Goal: Transaction & Acquisition: Purchase product/service

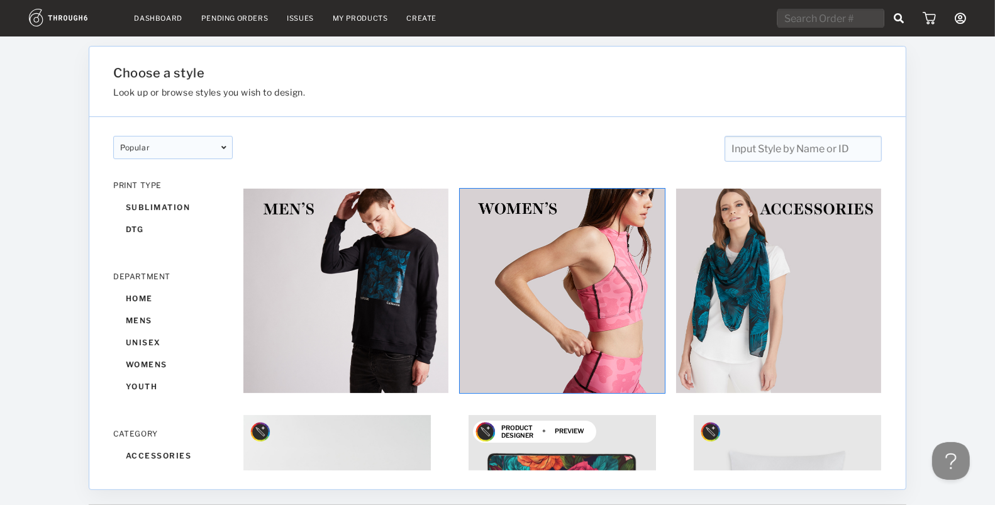
scroll to position [116, 0]
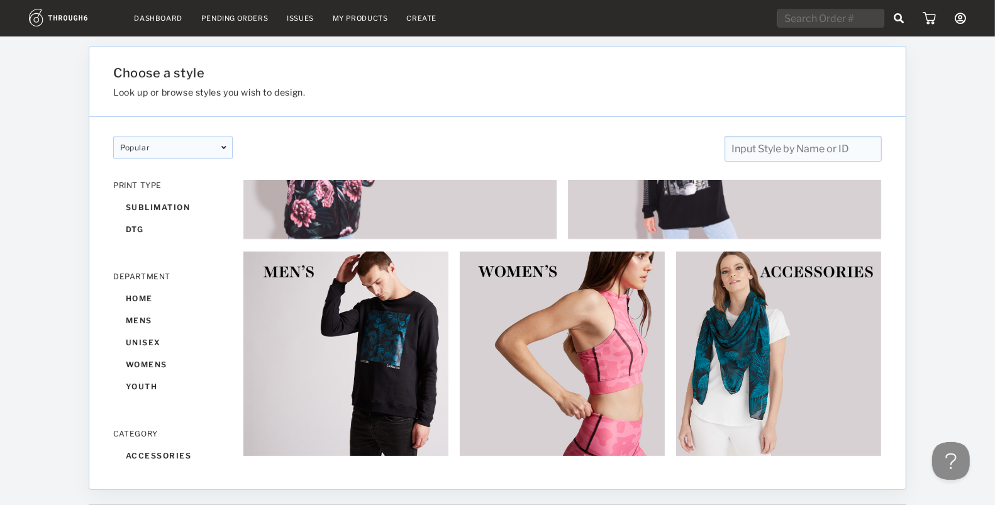
click at [356, 19] on link "My Products" at bounding box center [360, 18] width 55 height 9
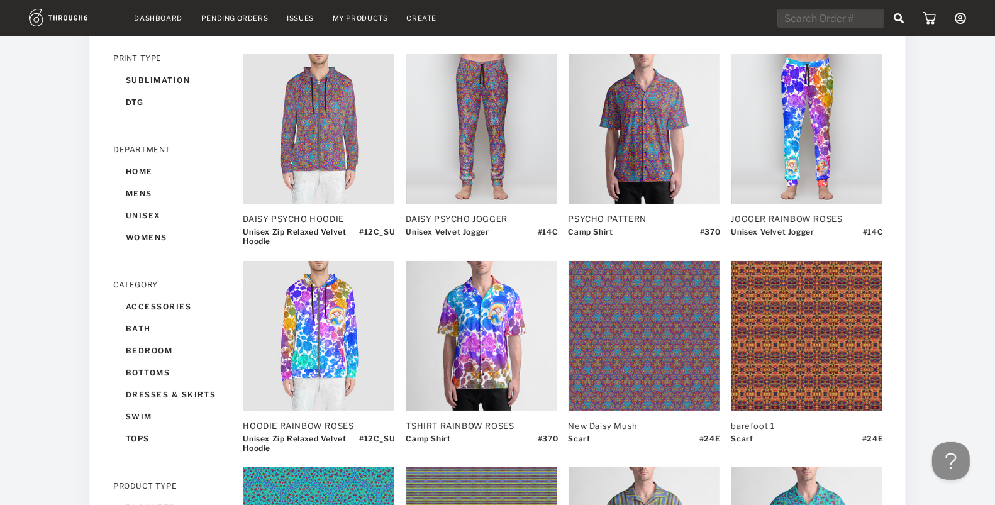
scroll to position [171, 0]
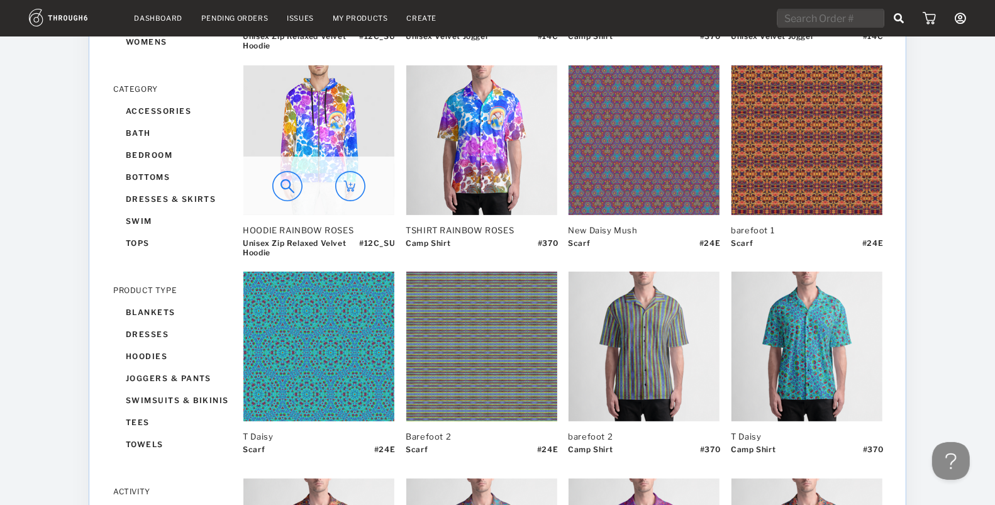
scroll to position [367, 0]
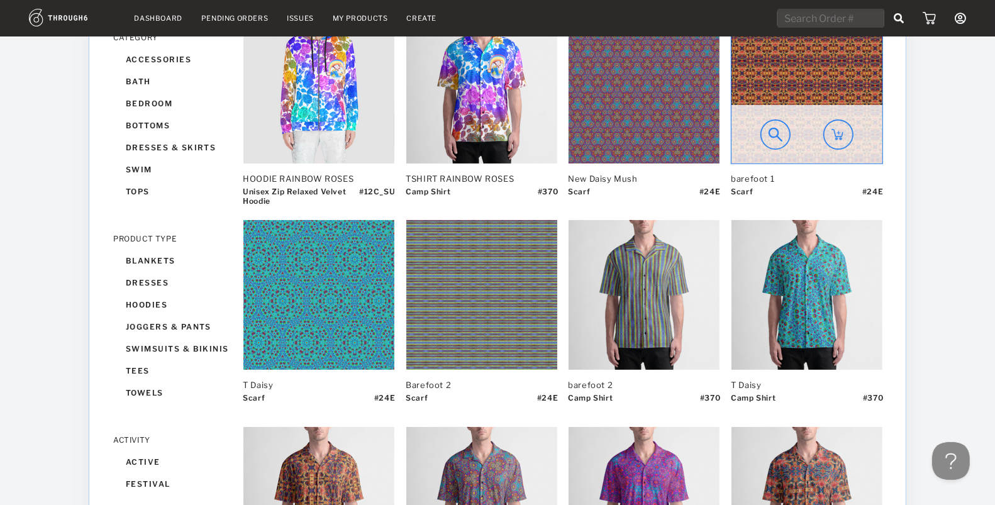
click at [808, 84] on img at bounding box center [806, 89] width 151 height 150
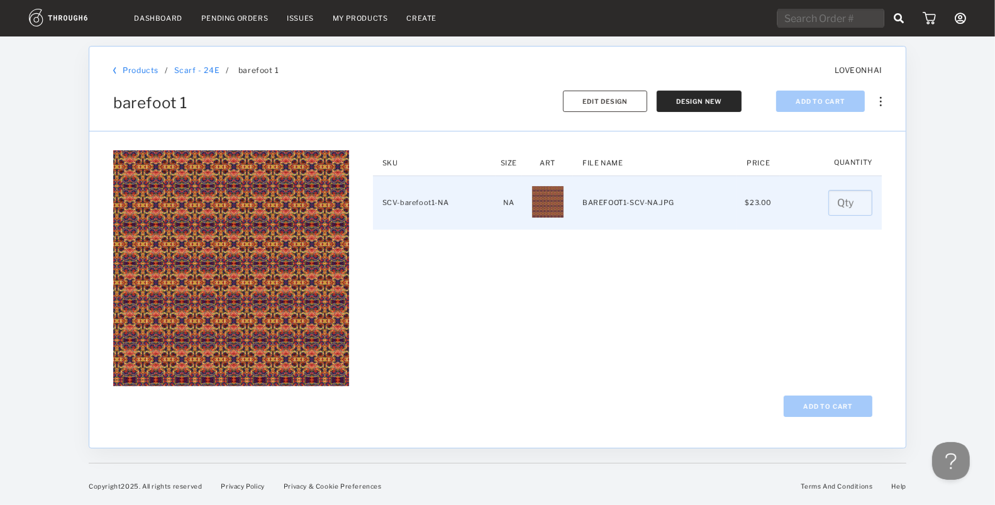
click at [838, 205] on input "number" at bounding box center [850, 203] width 44 height 26
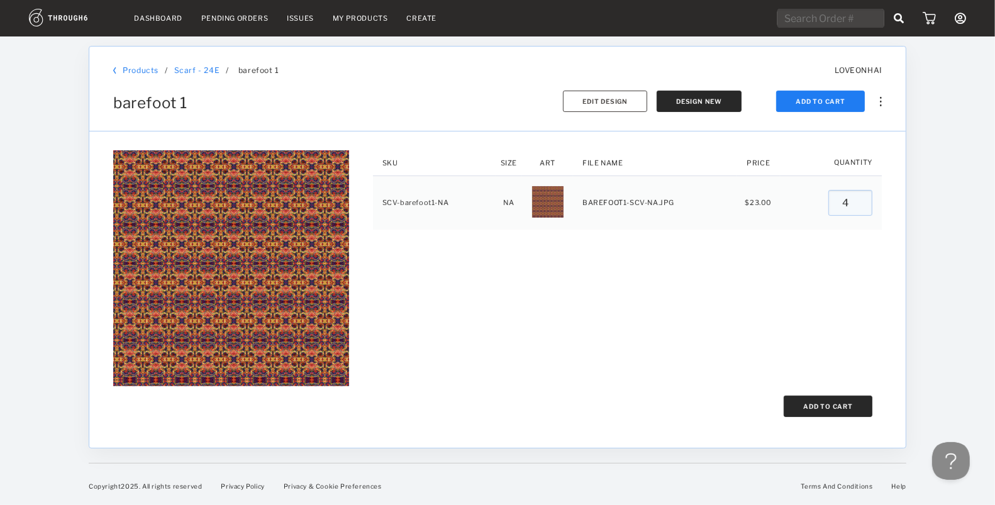
click at [856, 405] on button "Add To Cart" at bounding box center [827, 405] width 89 height 21
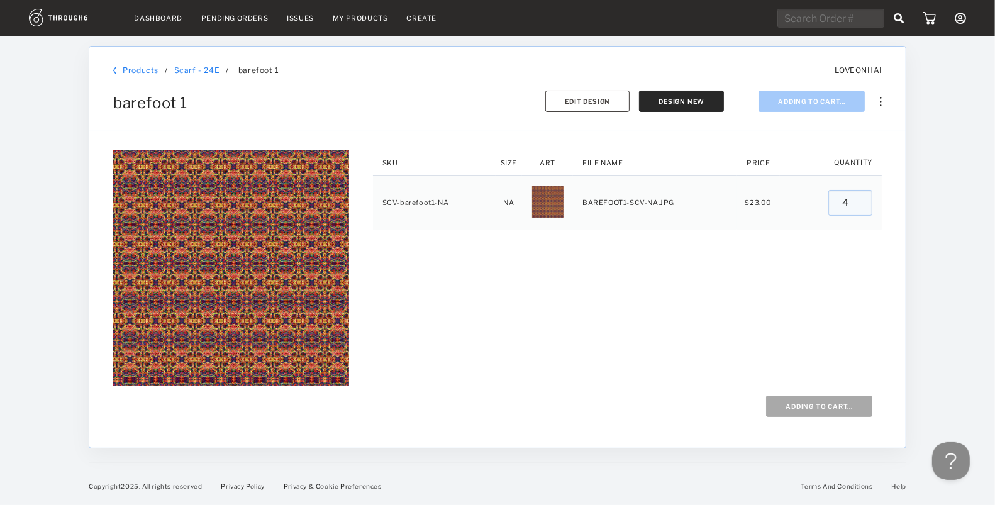
type input "0"
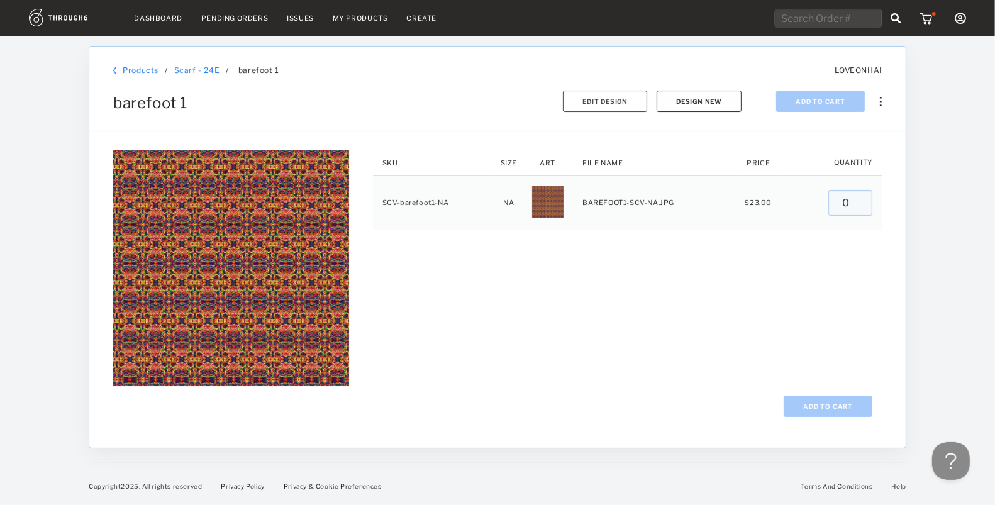
click at [679, 103] on button "Design New" at bounding box center [698, 101] width 85 height 21
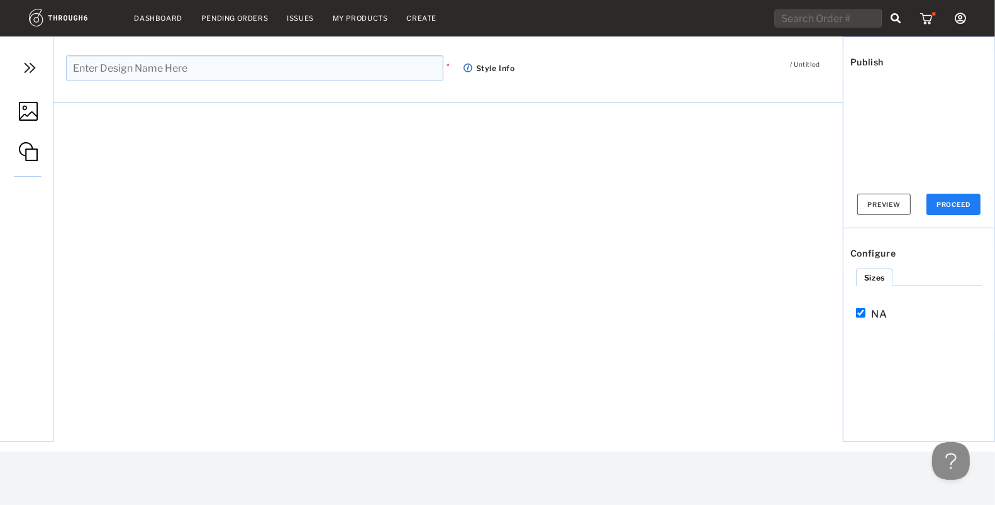
click at [26, 113] on img at bounding box center [28, 111] width 19 height 19
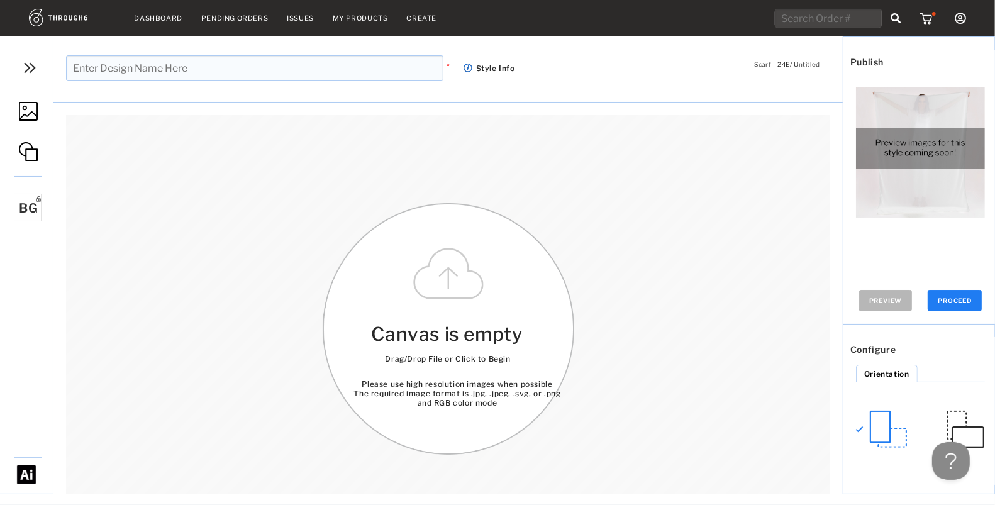
click at [26, 113] on img at bounding box center [28, 111] width 19 height 19
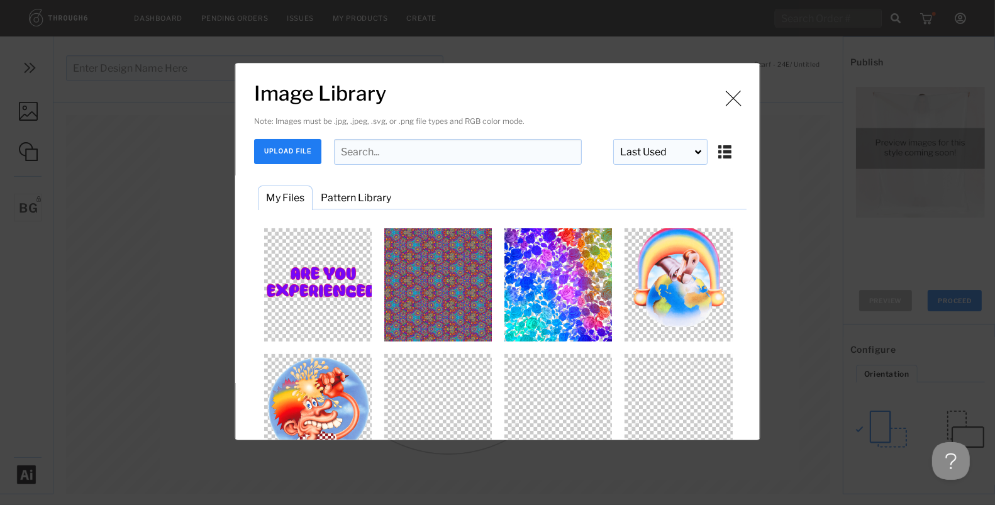
click at [27, 104] on div "Image is being uploaded and processed for use. Image Library Note: Images must …" at bounding box center [497, 252] width 995 height 505
click at [274, 155] on button "UPLOAD FILE" at bounding box center [288, 151] width 67 height 25
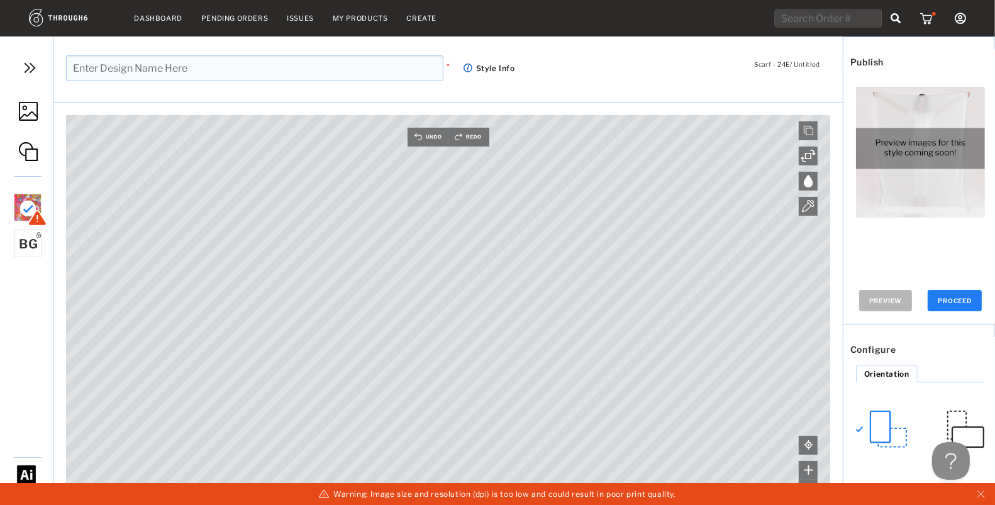
click at [190, 72] on input "text" at bounding box center [254, 68] width 377 height 26
type input "New Ellie 1"
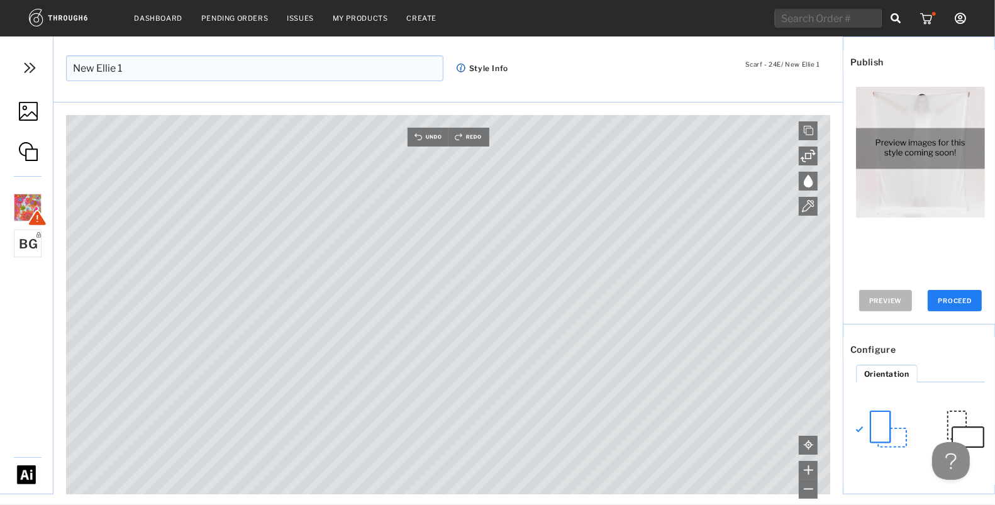
click at [954, 300] on button "PROCEED" at bounding box center [954, 300] width 54 height 21
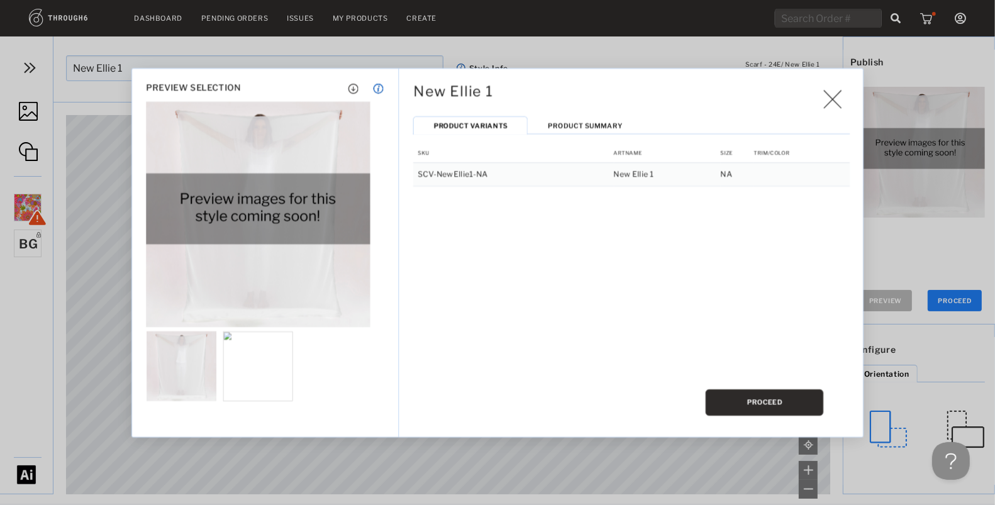
click at [773, 404] on button "PROCEED" at bounding box center [764, 402] width 118 height 26
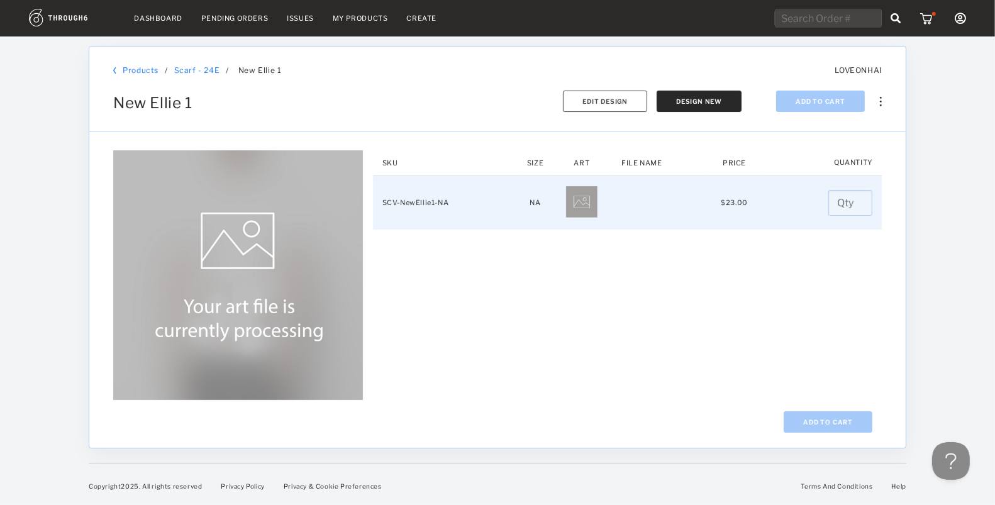
click at [842, 201] on input "number" at bounding box center [850, 203] width 44 height 26
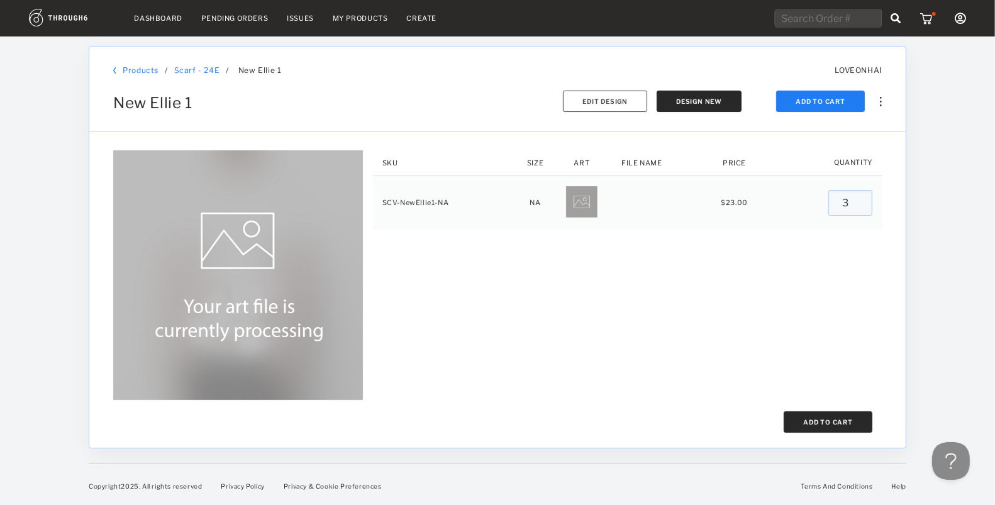
click at [826, 412] on button "Add To Cart" at bounding box center [827, 421] width 89 height 21
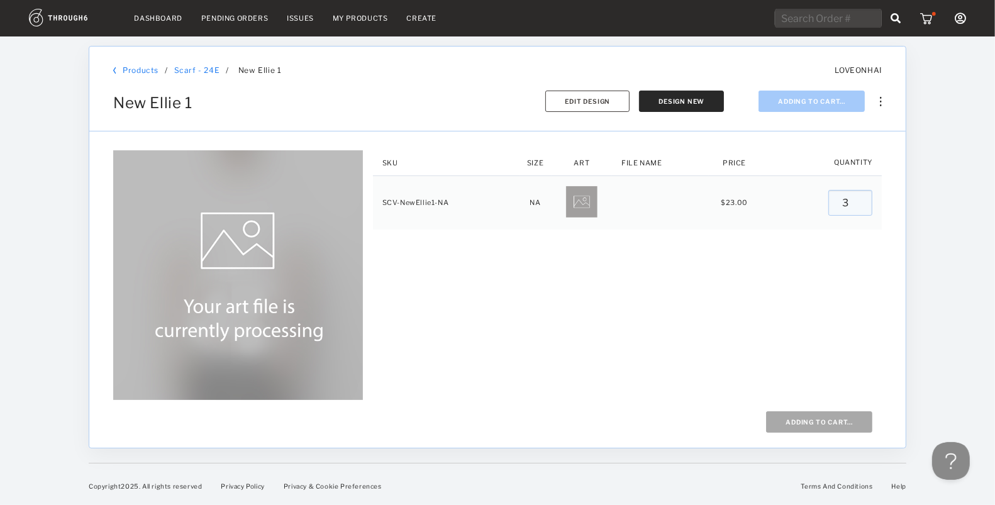
type input "0"
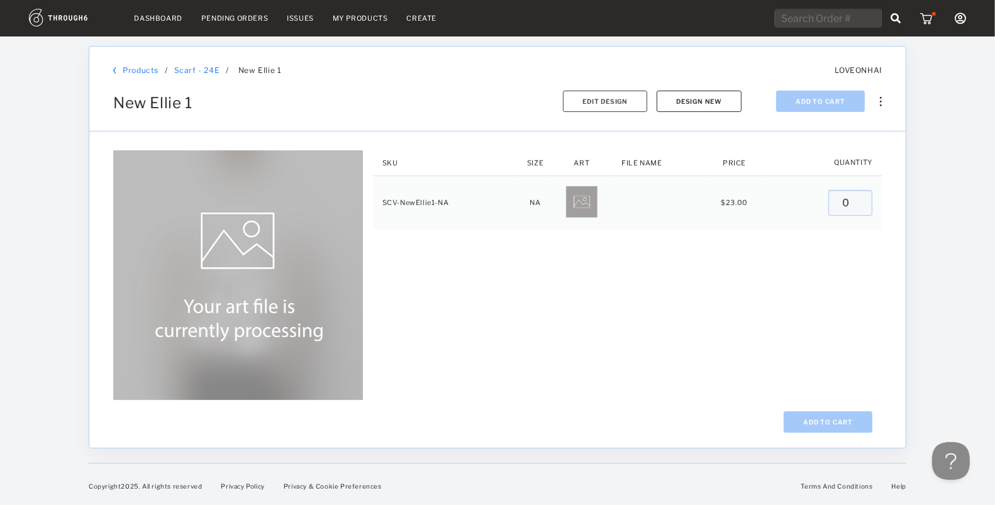
click at [688, 101] on button "Design New" at bounding box center [698, 101] width 85 height 21
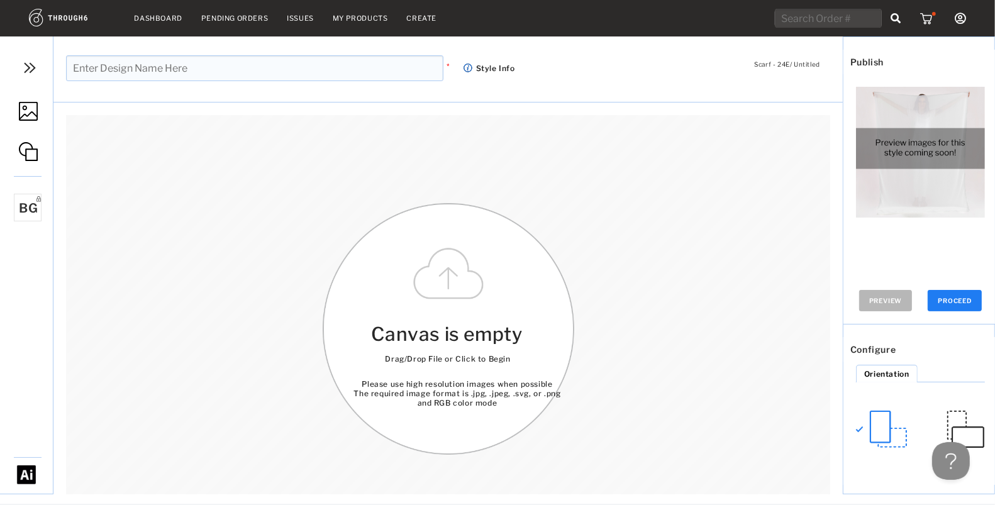
click at [31, 109] on img at bounding box center [28, 111] width 19 height 19
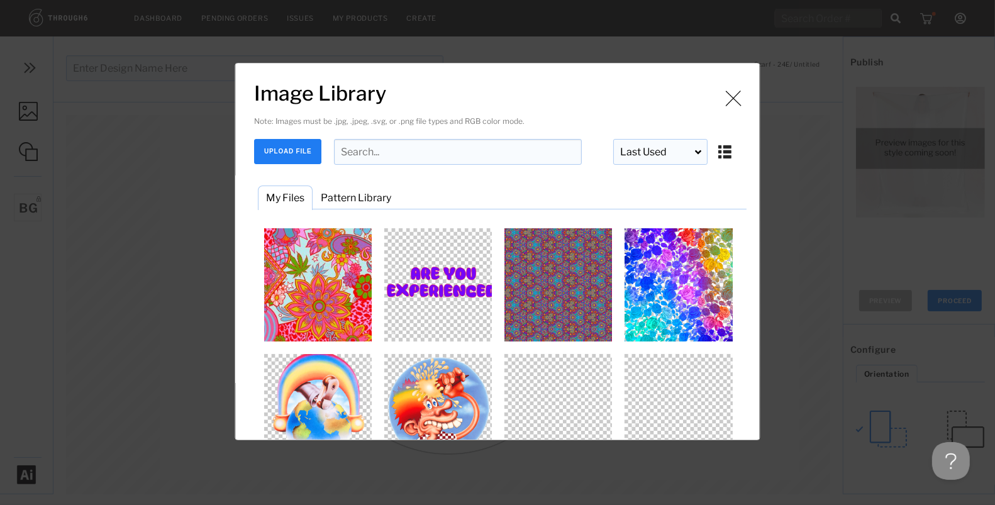
click at [285, 152] on button "UPLOAD FILE" at bounding box center [288, 151] width 67 height 25
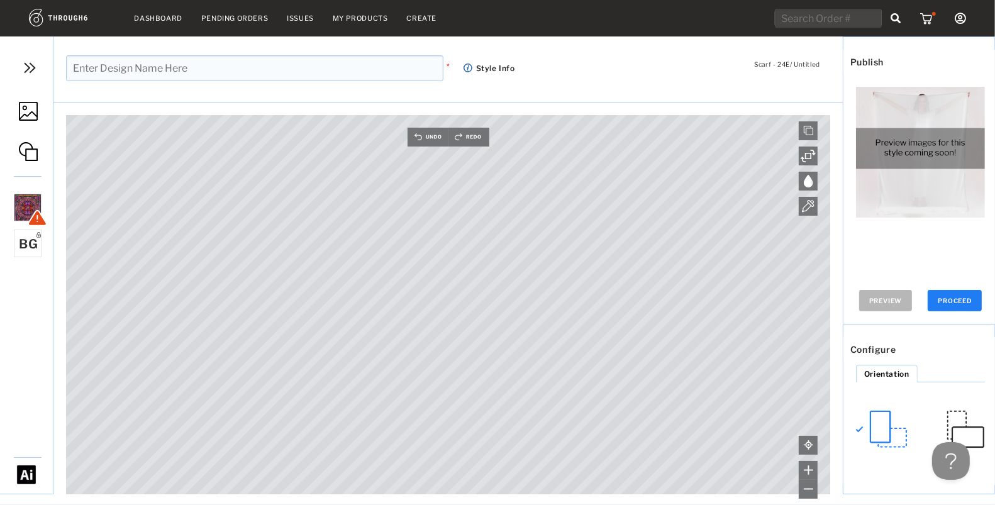
click at [234, 73] on input "text" at bounding box center [254, 68] width 377 height 26
type input "New Ellie 2"
click at [965, 294] on button "PROCEED" at bounding box center [954, 300] width 54 height 21
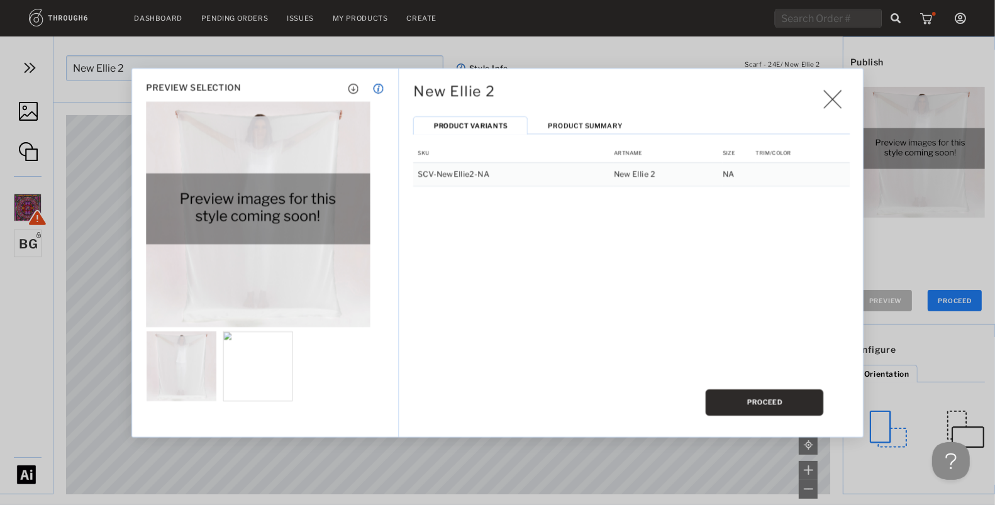
click at [740, 413] on button "PROCEED" at bounding box center [764, 402] width 118 height 26
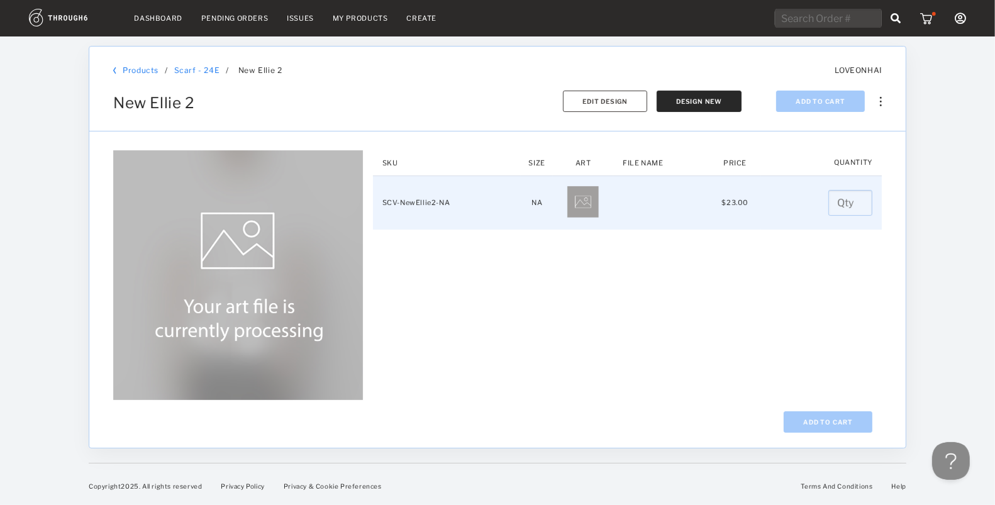
click at [842, 203] on input "number" at bounding box center [850, 203] width 44 height 26
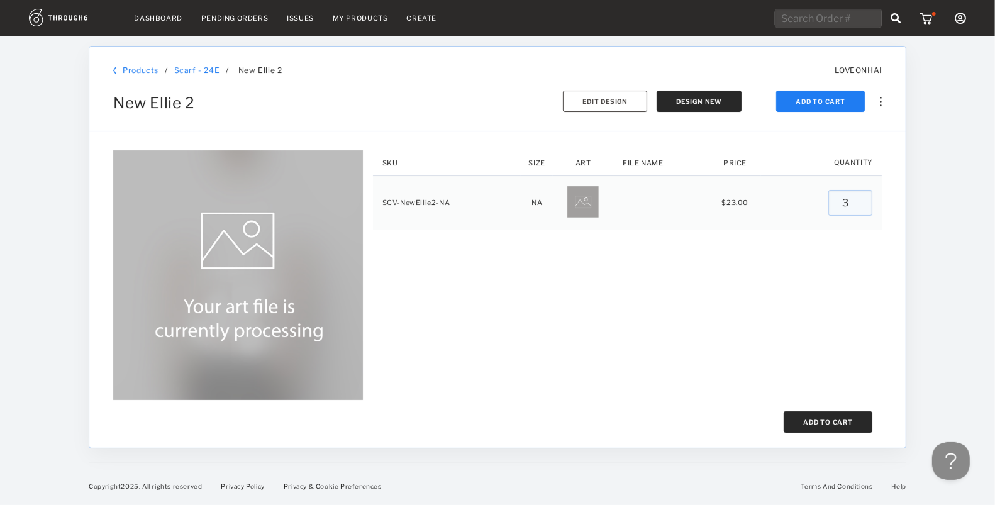
click at [820, 419] on button "Add To Cart" at bounding box center [827, 421] width 89 height 21
type input "0"
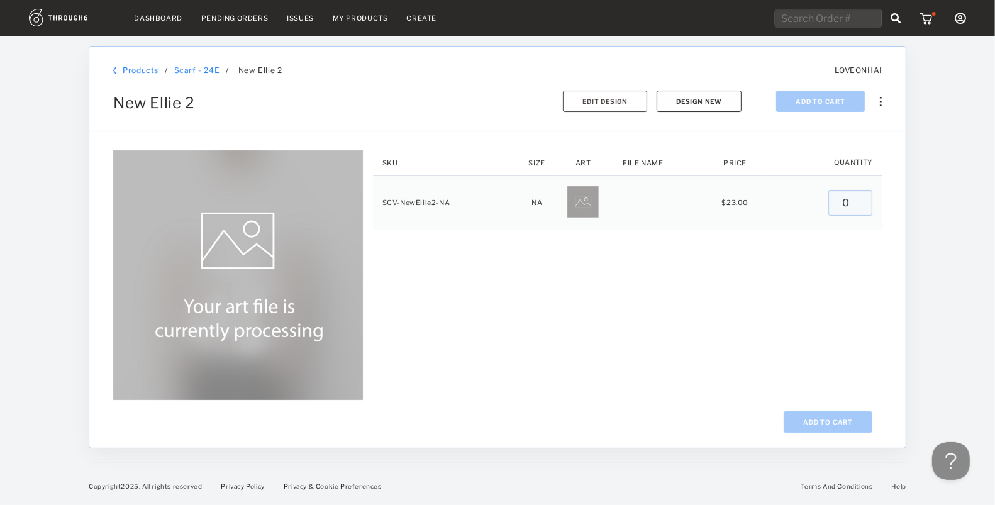
click at [705, 102] on button "Design New" at bounding box center [698, 101] width 85 height 21
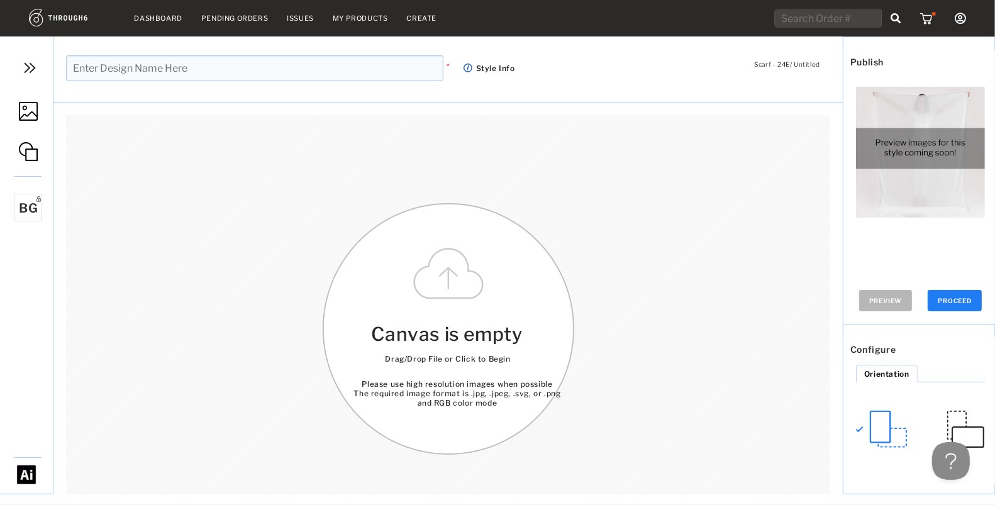
click at [35, 121] on link at bounding box center [26, 112] width 53 height 59
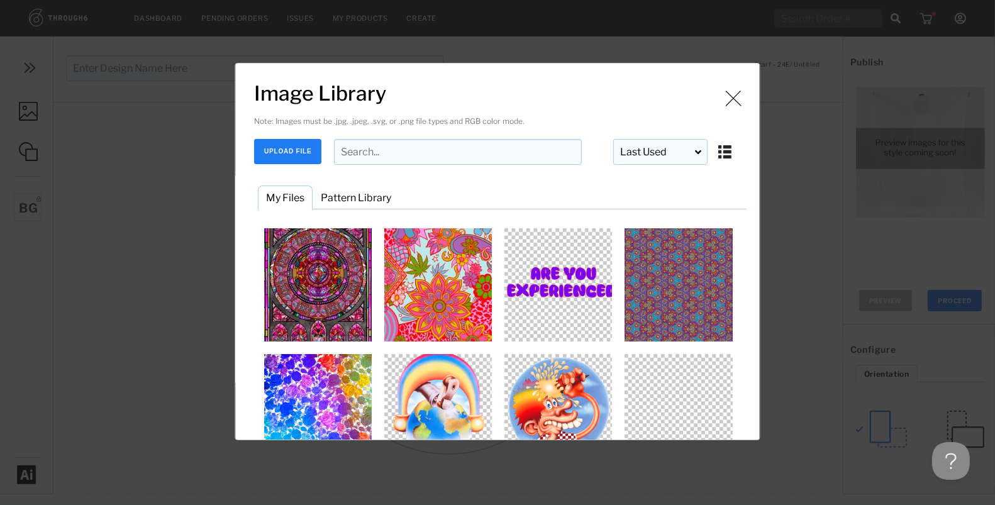
click at [267, 150] on button "UPLOAD FILE" at bounding box center [288, 151] width 67 height 25
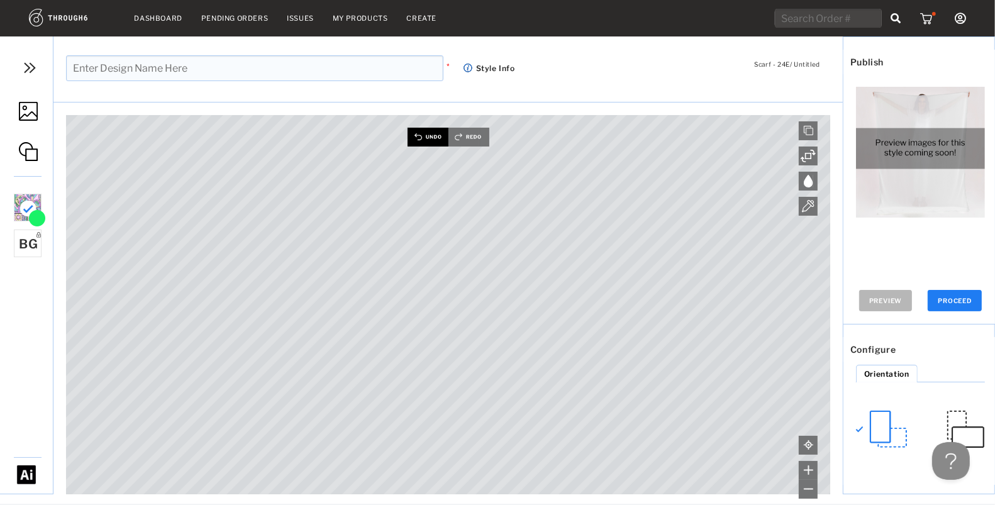
click at [422, 131] on img at bounding box center [427, 137] width 41 height 19
click at [807, 156] on img at bounding box center [807, 155] width 15 height 15
click at [285, 73] on input "text" at bounding box center [254, 68] width 377 height 26
type input "E"
type input "NEw Ellie 3"
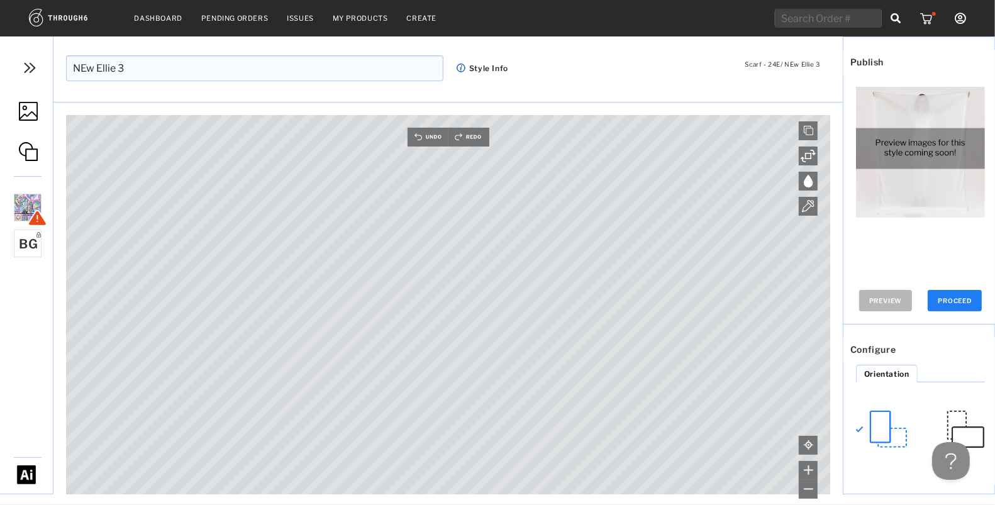
click at [961, 296] on button "PROCEED" at bounding box center [954, 300] width 54 height 21
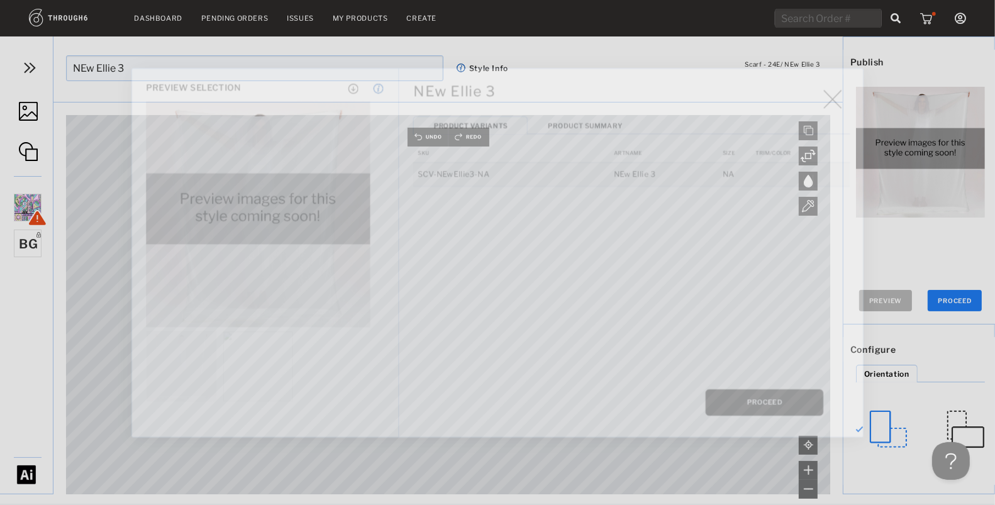
click at [774, 405] on button "PROCEED" at bounding box center [764, 402] width 118 height 26
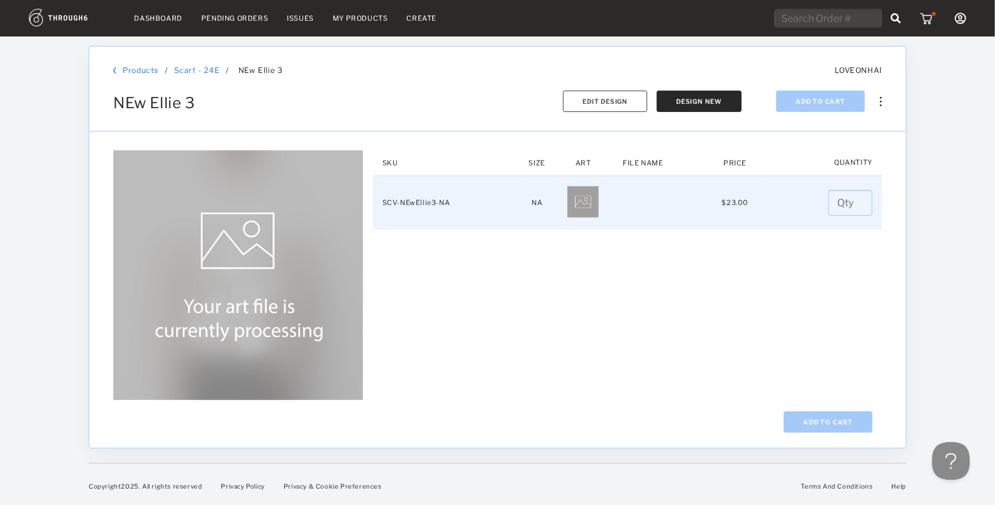
click at [836, 206] on input "number" at bounding box center [850, 203] width 44 height 26
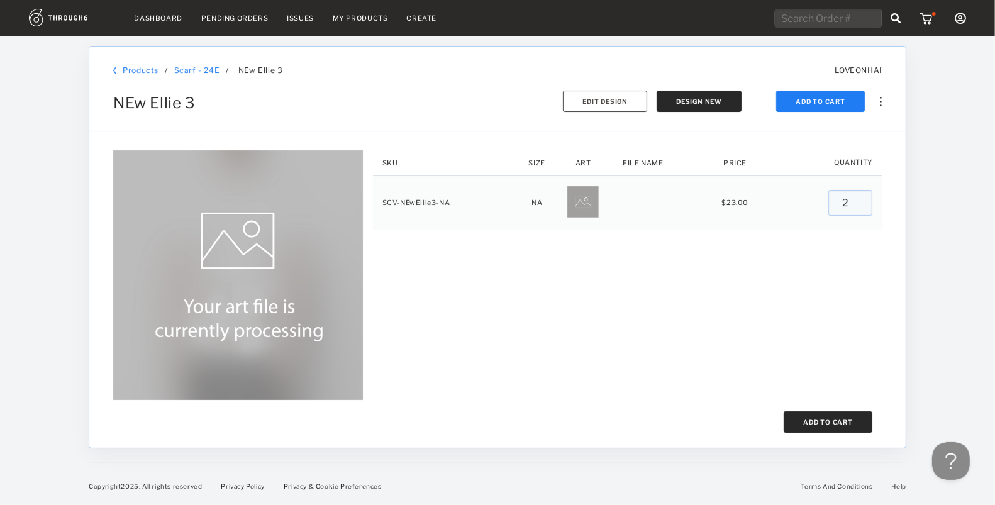
click at [827, 420] on button "Add To Cart" at bounding box center [827, 421] width 89 height 21
type input "0"
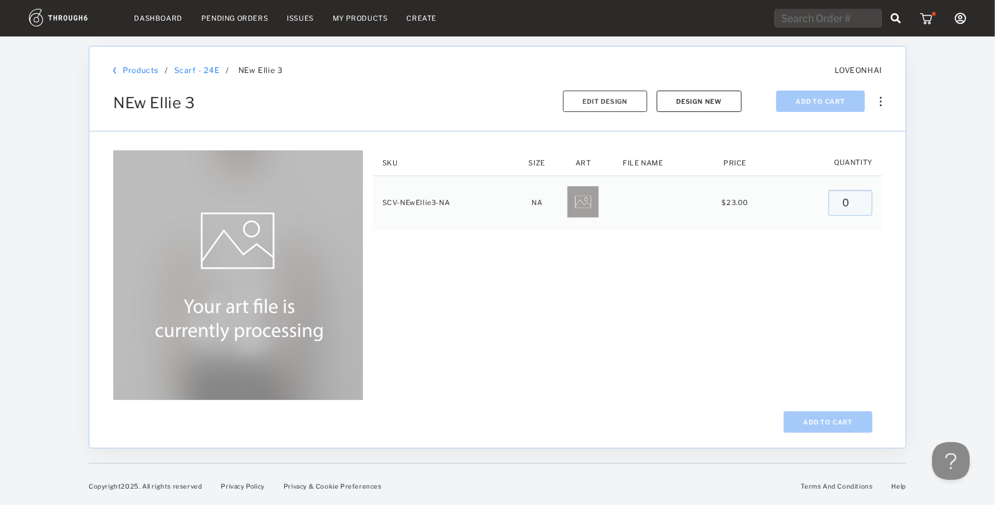
click at [707, 104] on button "Design New" at bounding box center [698, 101] width 85 height 21
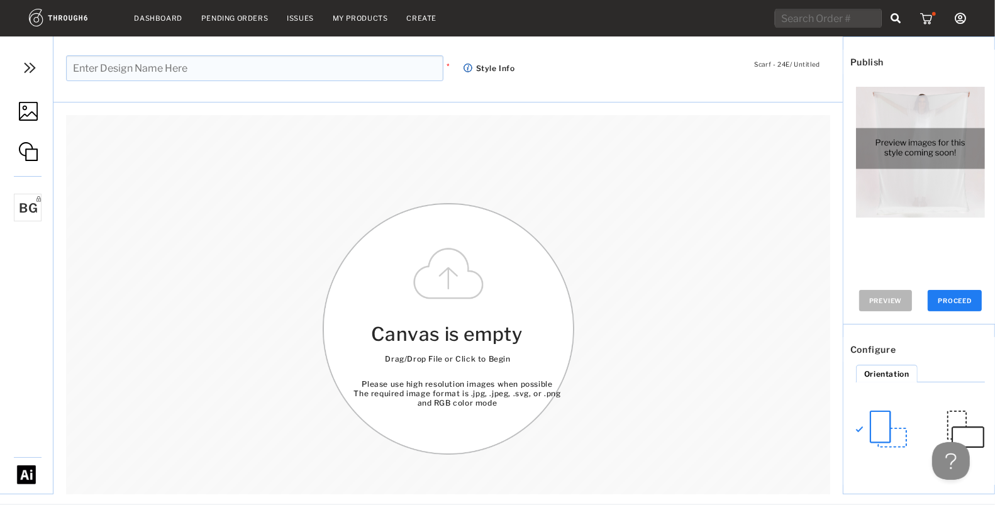
click at [32, 113] on img at bounding box center [28, 111] width 19 height 19
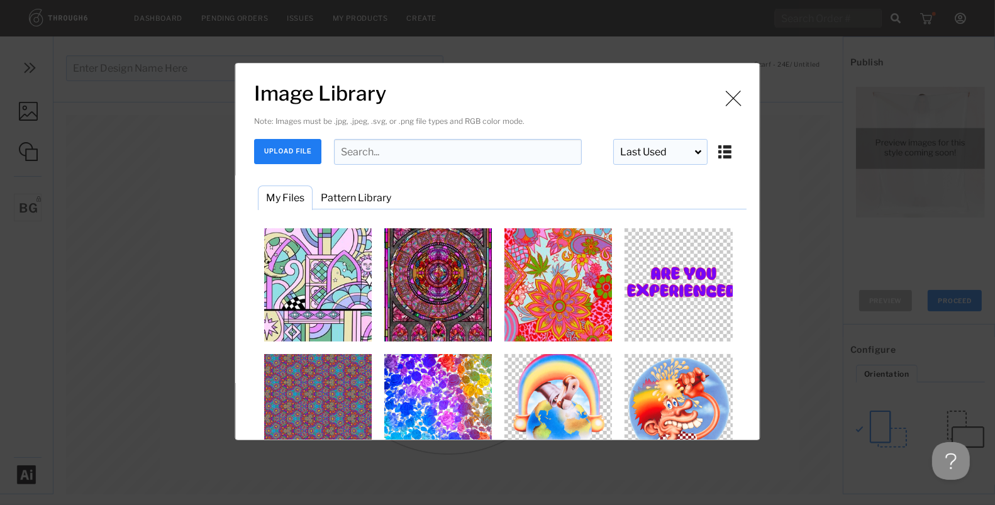
click at [275, 152] on button "UPLOAD FILE" at bounding box center [288, 151] width 67 height 25
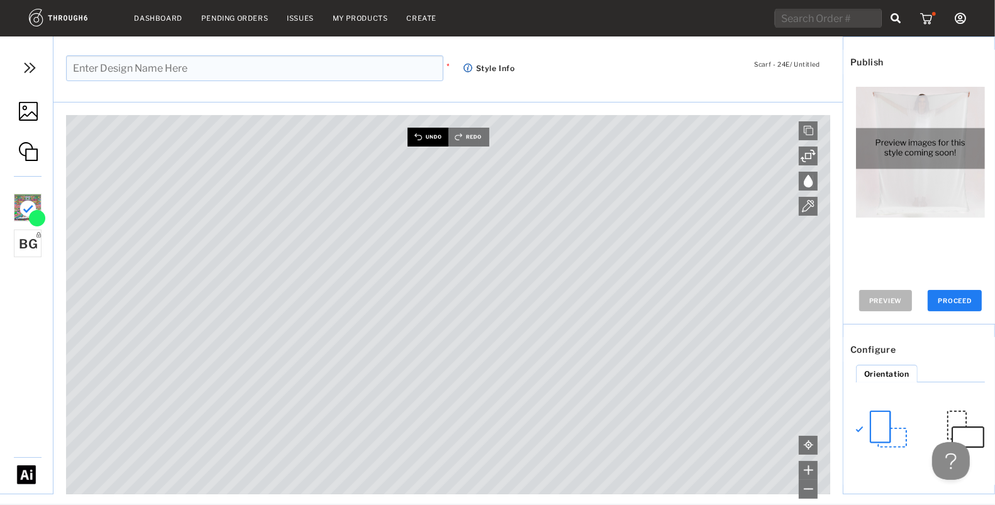
click at [426, 131] on img at bounding box center [427, 137] width 41 height 19
click at [804, 157] on img at bounding box center [807, 155] width 15 height 15
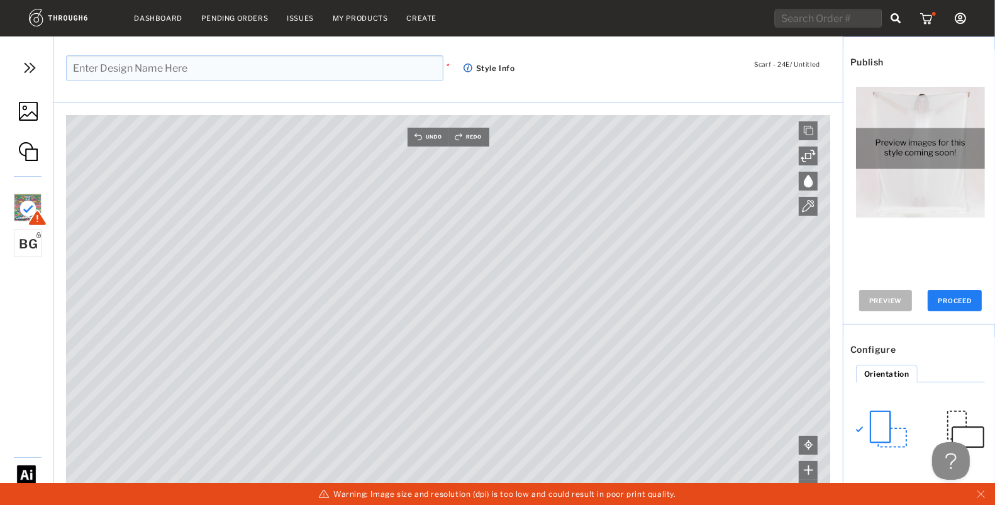
click at [252, 70] on input "text" at bounding box center [254, 68] width 377 height 26
type input "New Ellie 4"
click at [948, 297] on button "PROCEED" at bounding box center [954, 300] width 54 height 21
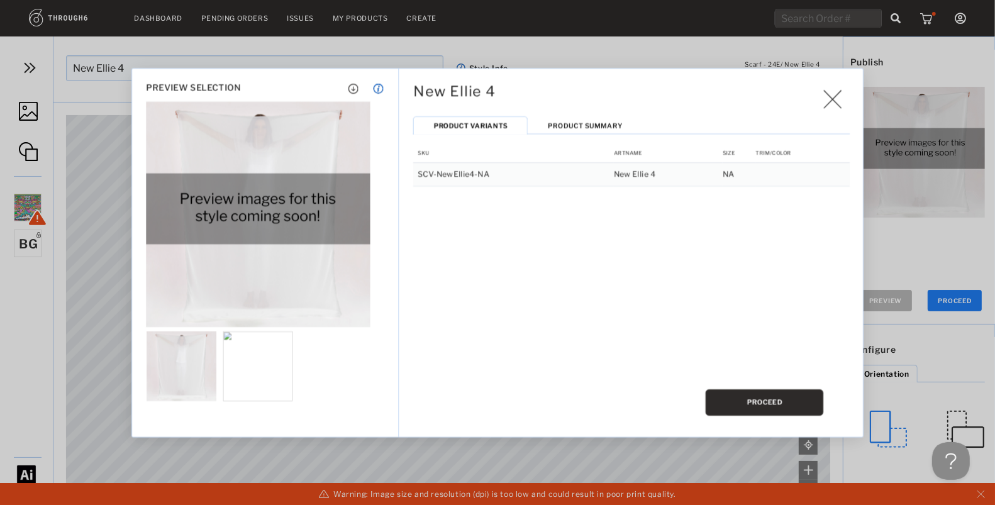
click at [758, 406] on button "PROCEED" at bounding box center [764, 402] width 118 height 26
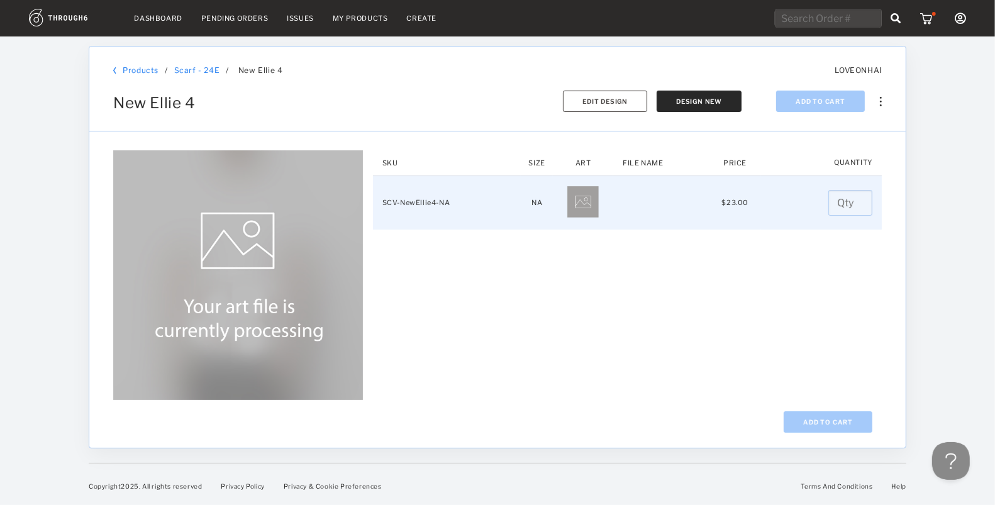
click at [839, 203] on input "number" at bounding box center [850, 203] width 44 height 26
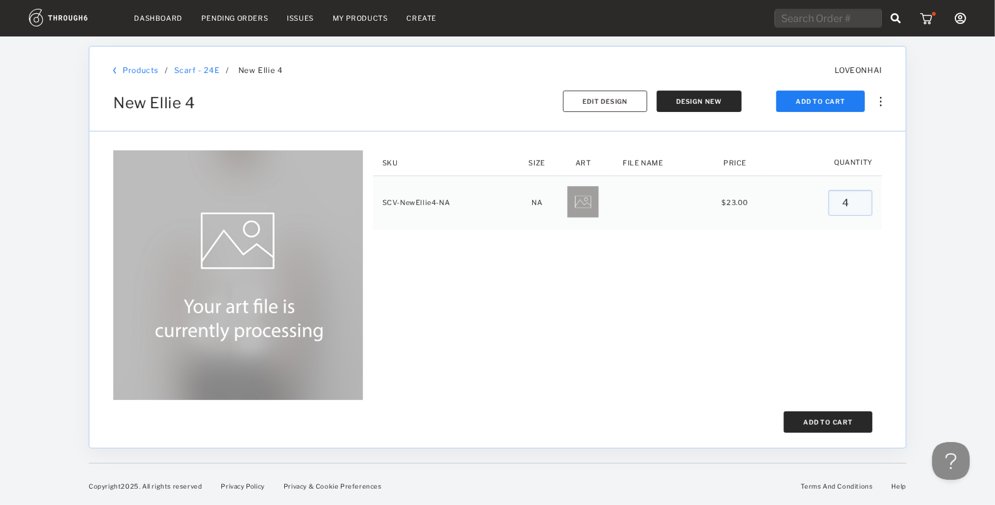
click at [828, 414] on button "Add To Cart" at bounding box center [827, 421] width 89 height 21
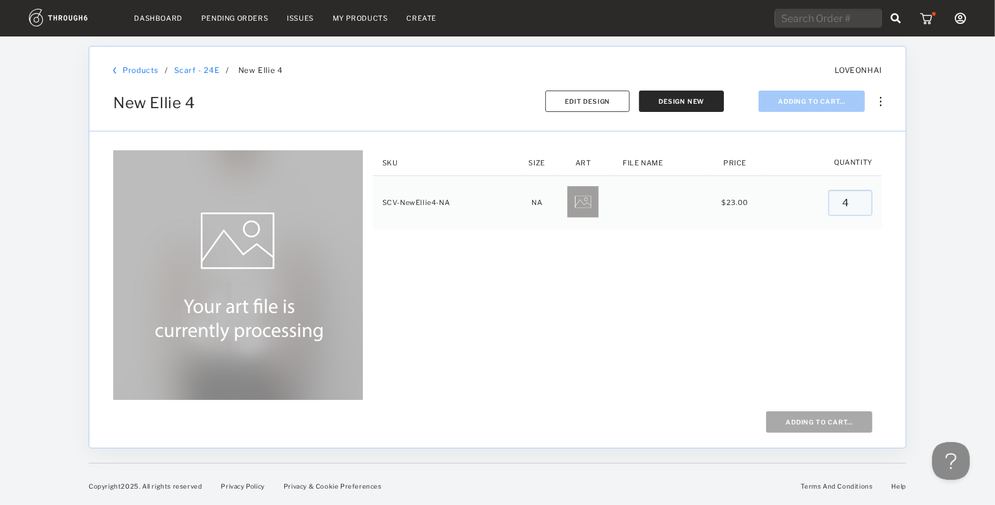
type input "0"
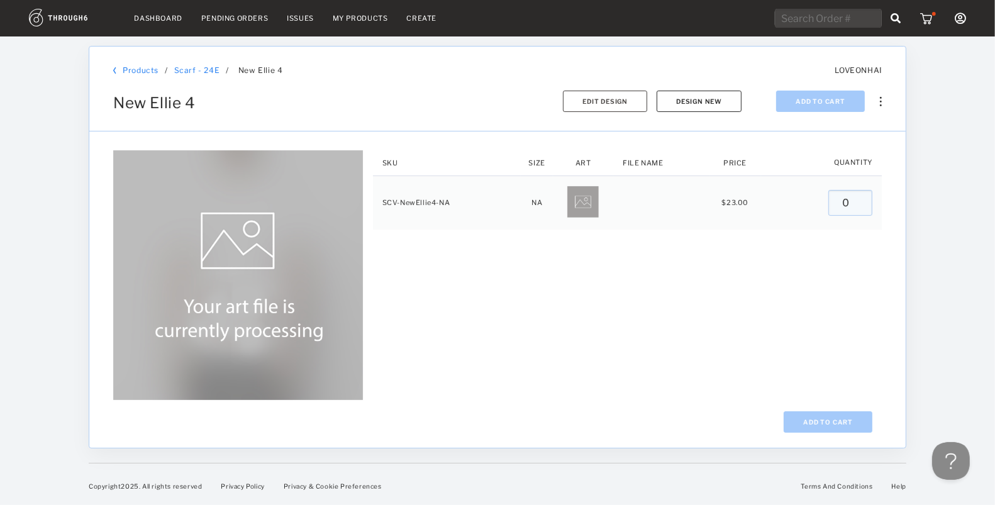
click at [714, 96] on button "Design New" at bounding box center [698, 101] width 85 height 21
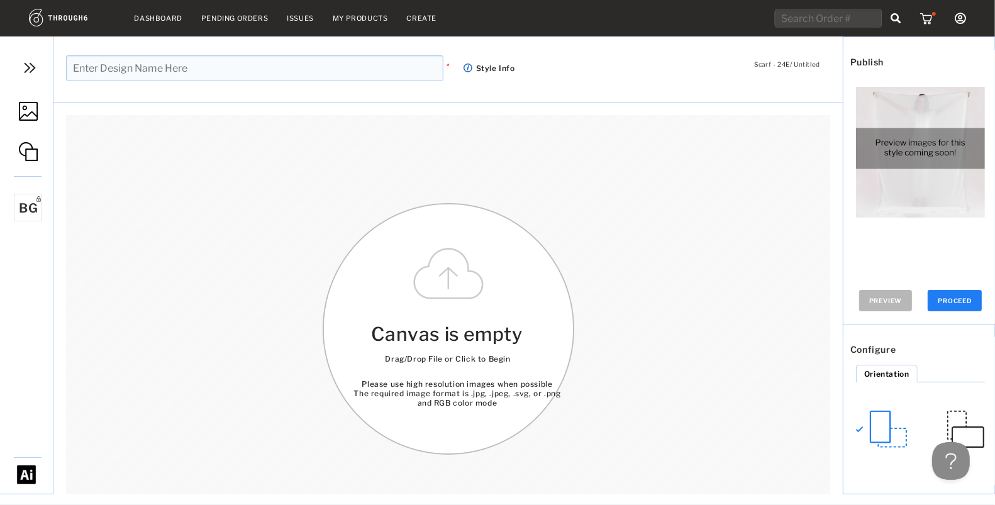
click at [25, 116] on img at bounding box center [28, 111] width 19 height 19
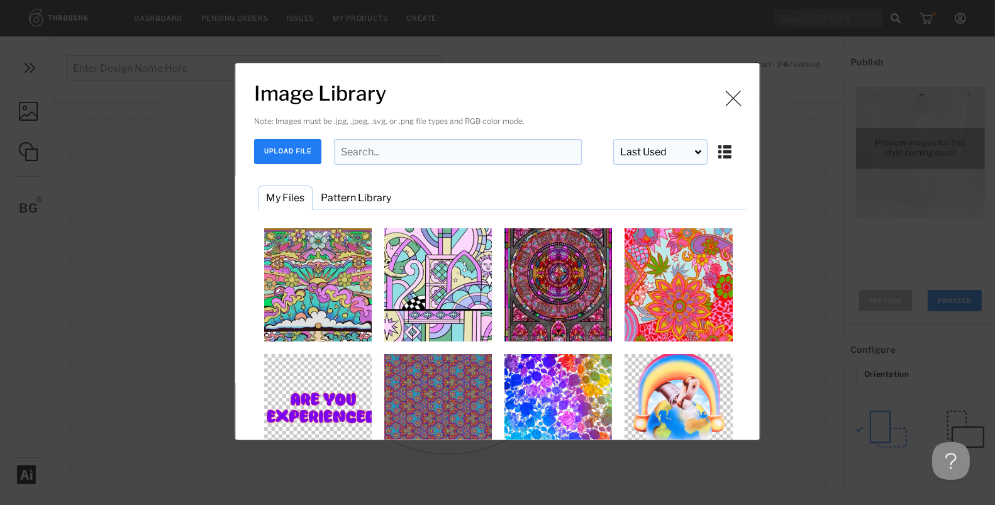
click at [278, 155] on button "UPLOAD FILE" at bounding box center [288, 151] width 67 height 25
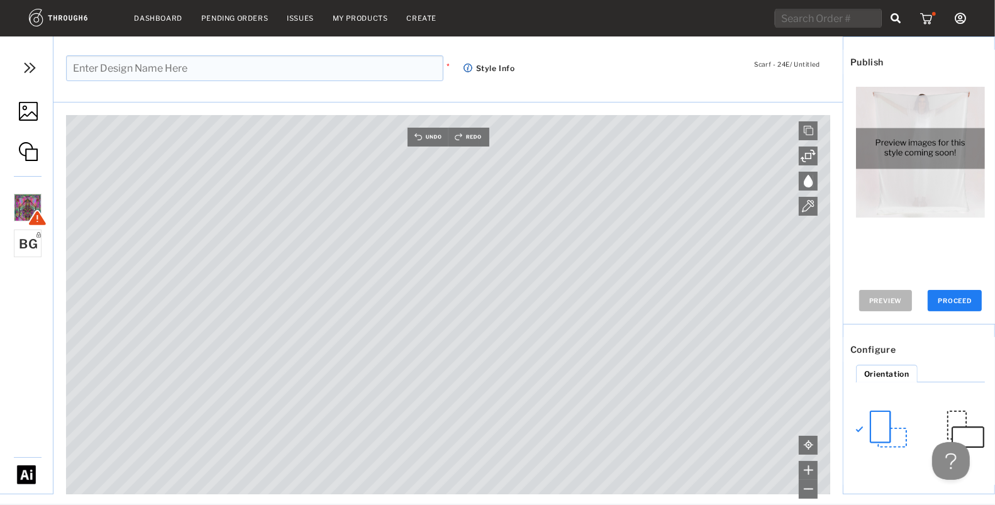
click at [307, 80] on input "text" at bounding box center [254, 68] width 377 height 26
type input "New Ellie 5"
click at [953, 292] on button "PROCEED" at bounding box center [954, 300] width 54 height 21
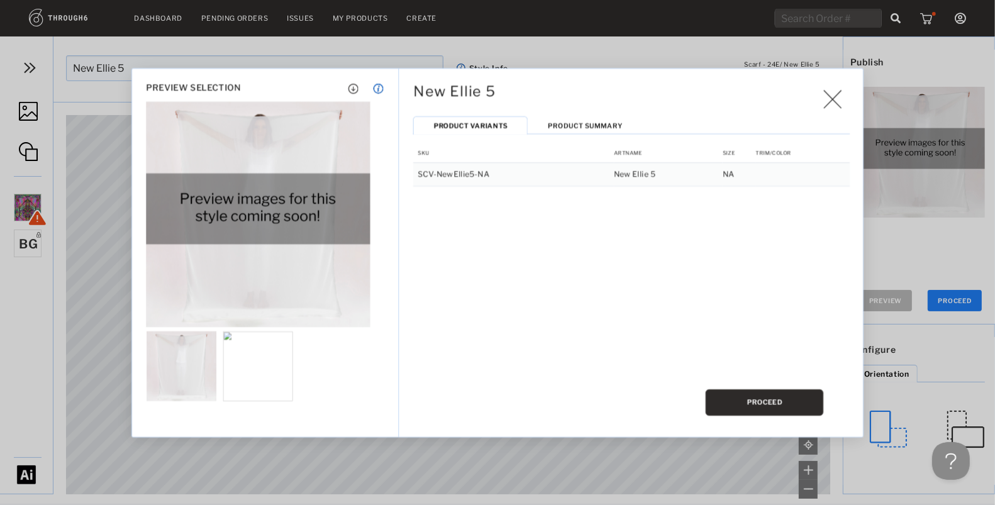
click at [775, 393] on button "PROCEED" at bounding box center [764, 402] width 118 height 26
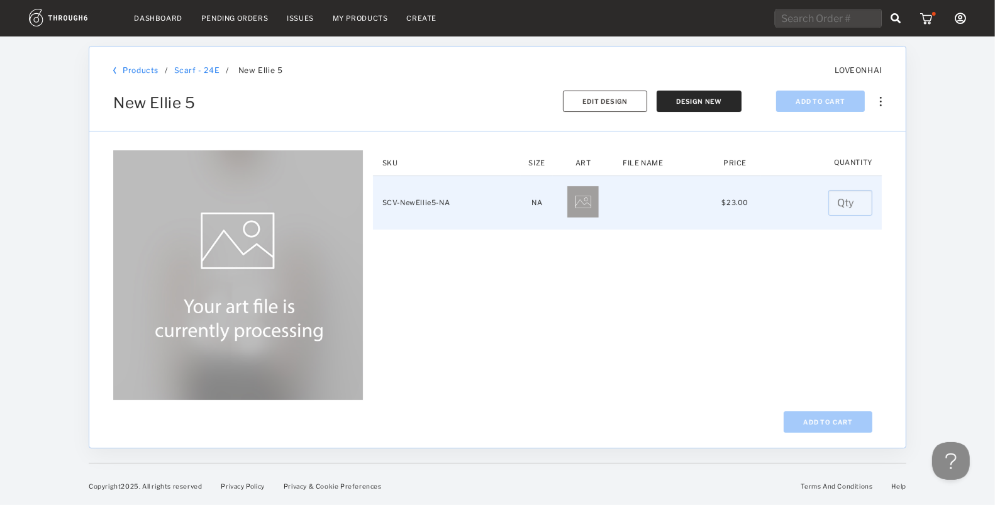
click at [836, 202] on input "number" at bounding box center [850, 203] width 44 height 26
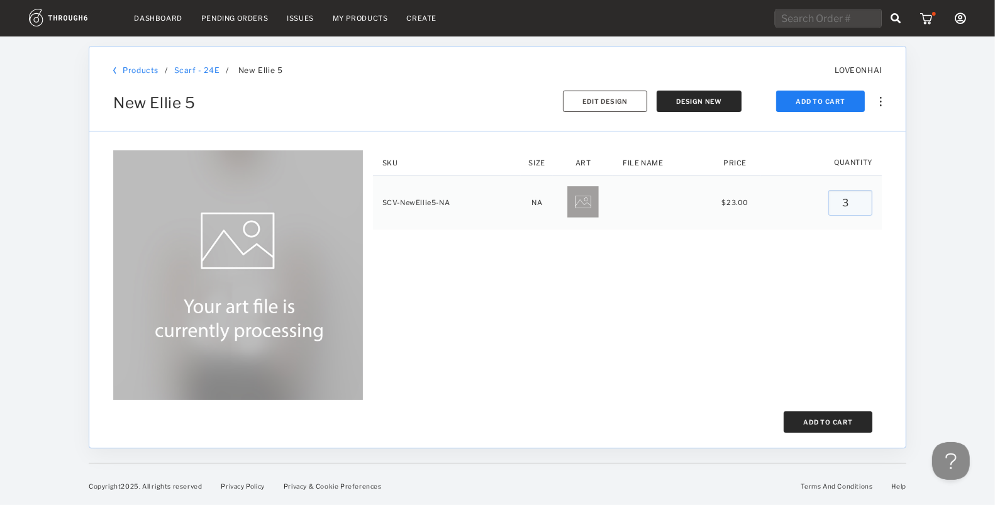
click at [817, 421] on button "Add To Cart" at bounding box center [827, 421] width 89 height 21
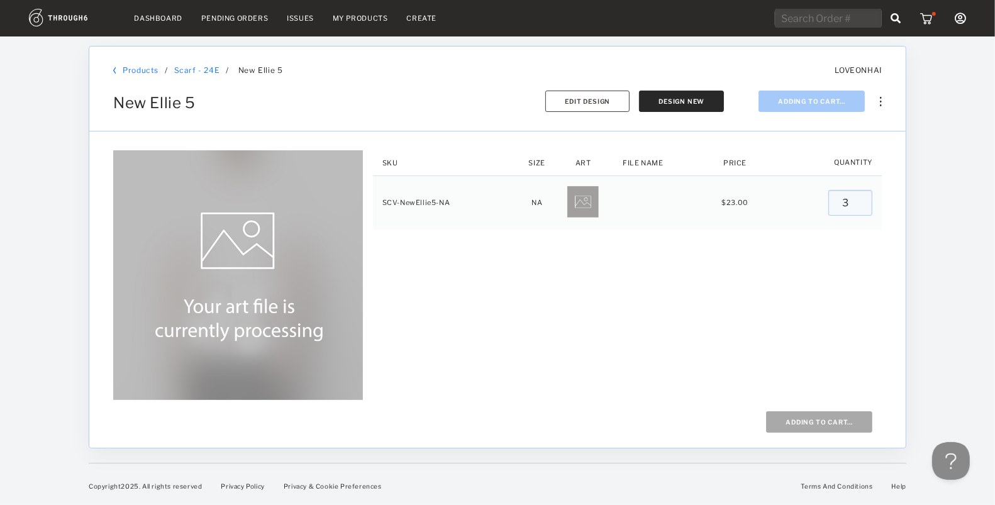
type input "0"
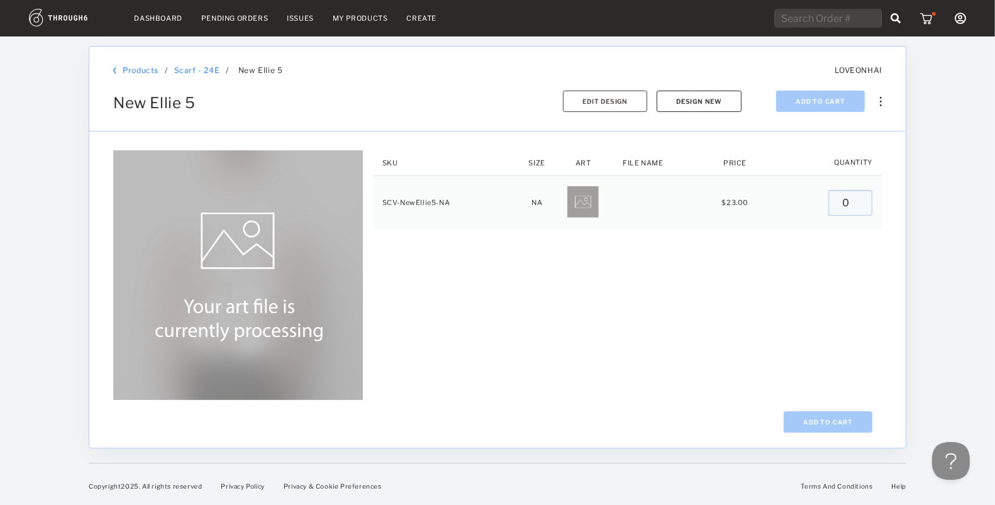
click at [688, 100] on button "Design New" at bounding box center [698, 101] width 85 height 21
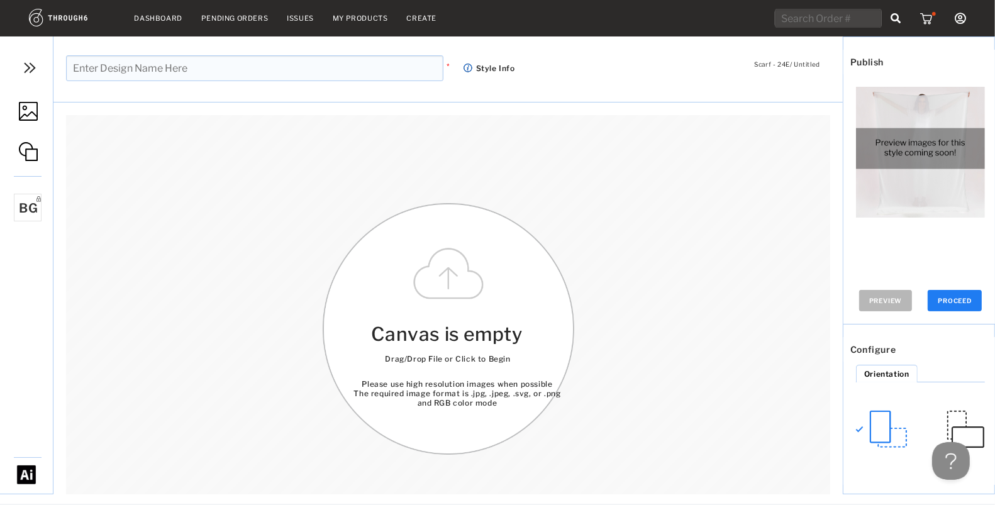
click at [30, 112] on img at bounding box center [28, 111] width 19 height 19
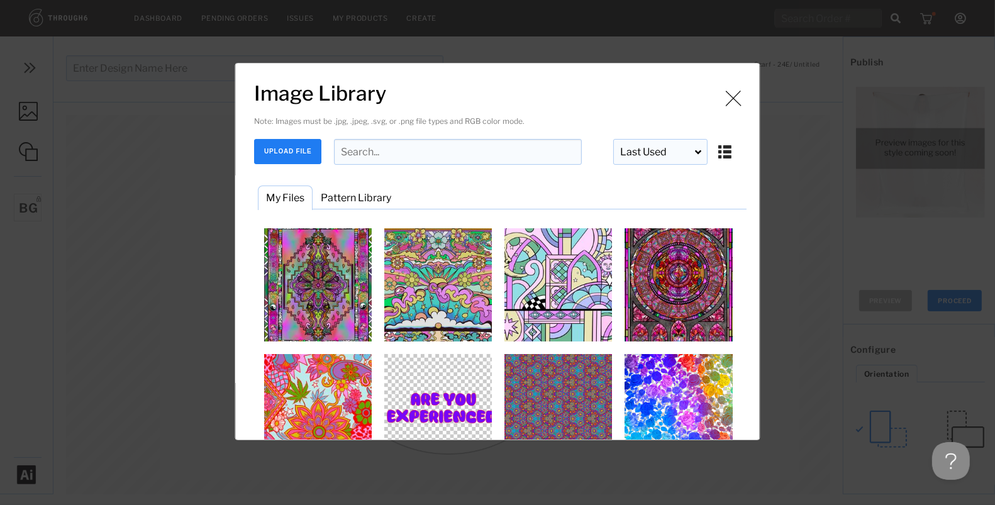
click at [291, 139] on button "UPLOAD FILE" at bounding box center [288, 151] width 67 height 25
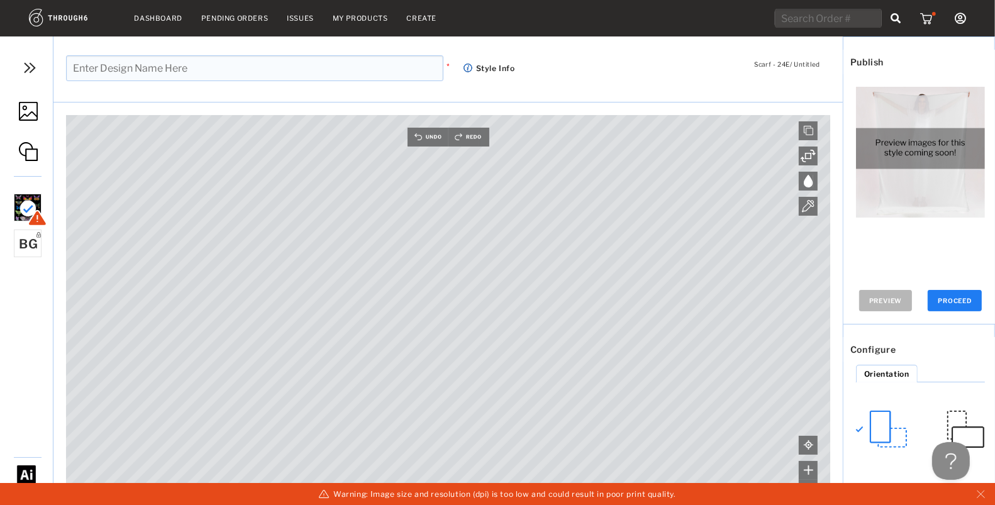
click at [256, 69] on input "text" at bounding box center [254, 68] width 377 height 26
type input "l"
type input "New Ellie Paisley 6"
click at [943, 294] on button "PROCEED" at bounding box center [954, 300] width 54 height 21
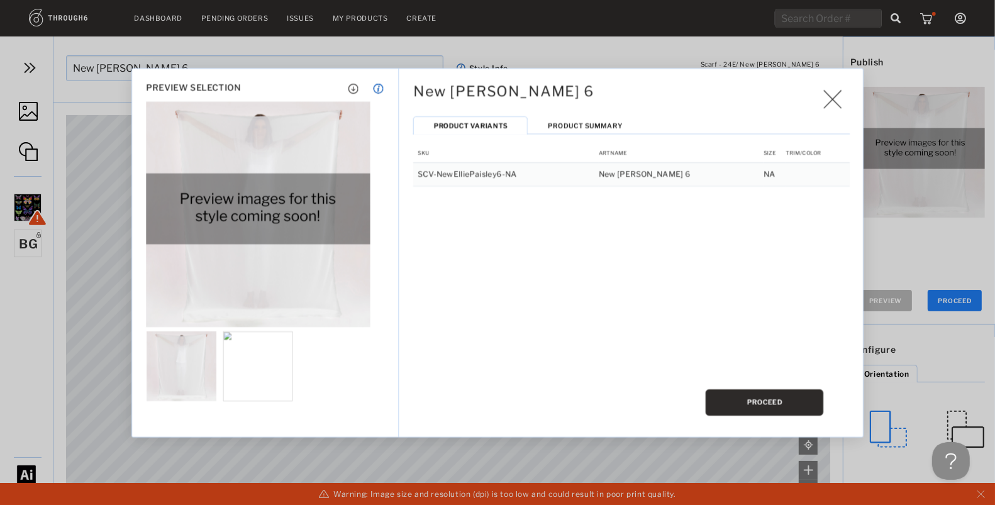
click at [764, 404] on button "PROCEED" at bounding box center [764, 402] width 118 height 26
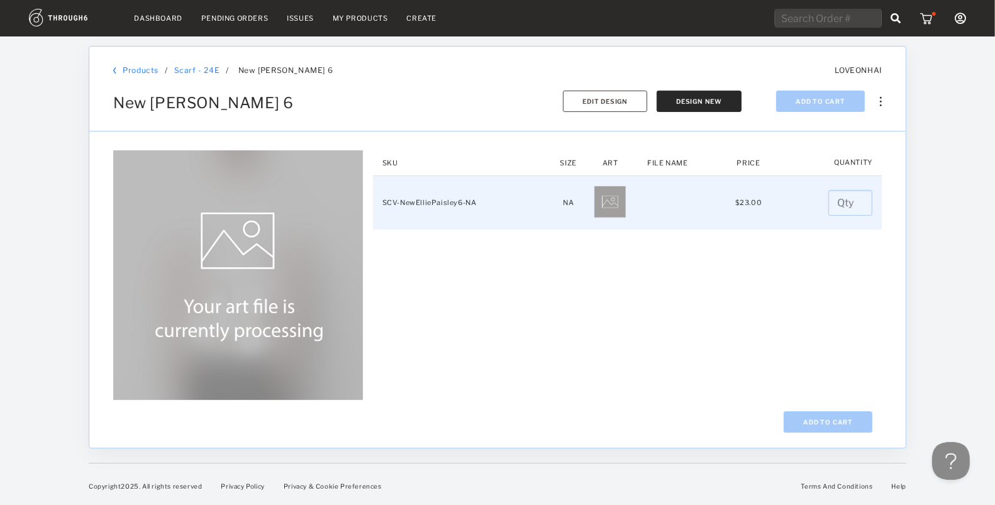
click at [835, 207] on input "number" at bounding box center [850, 203] width 44 height 26
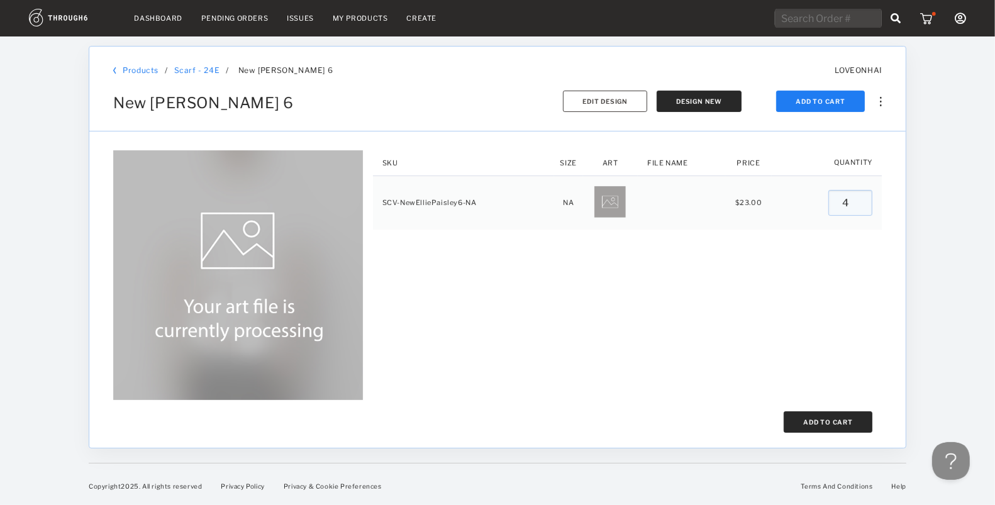
click at [826, 417] on button "Add To Cart" at bounding box center [827, 421] width 89 height 21
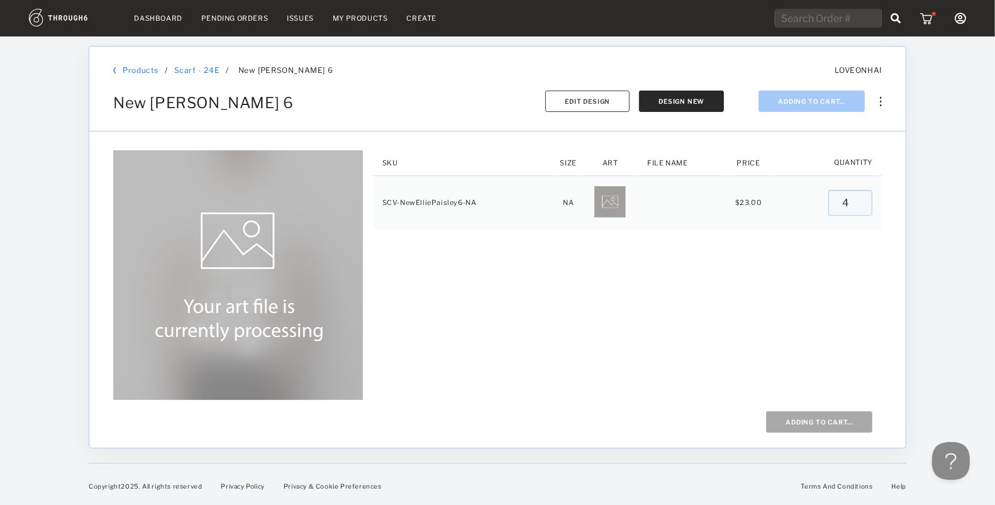
type input "0"
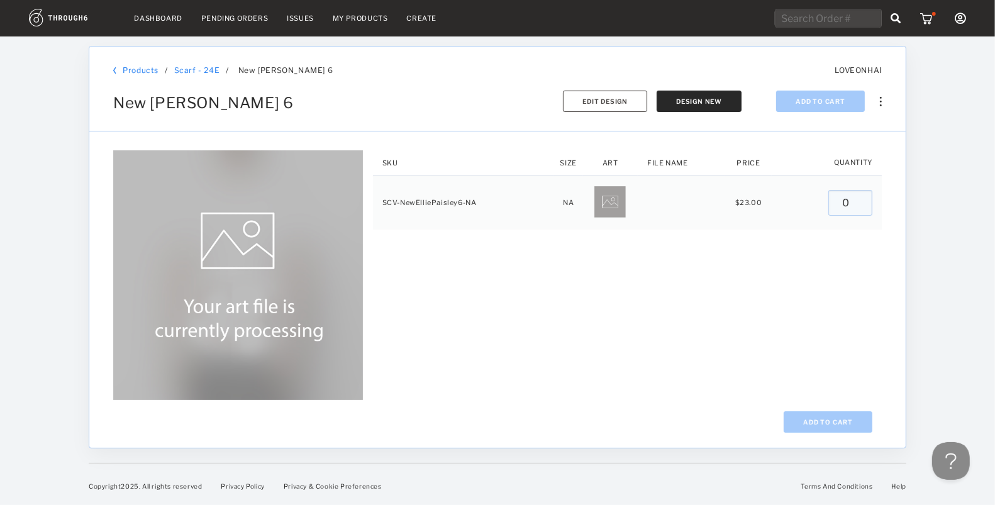
click at [346, 21] on link "My Products" at bounding box center [360, 18] width 55 height 9
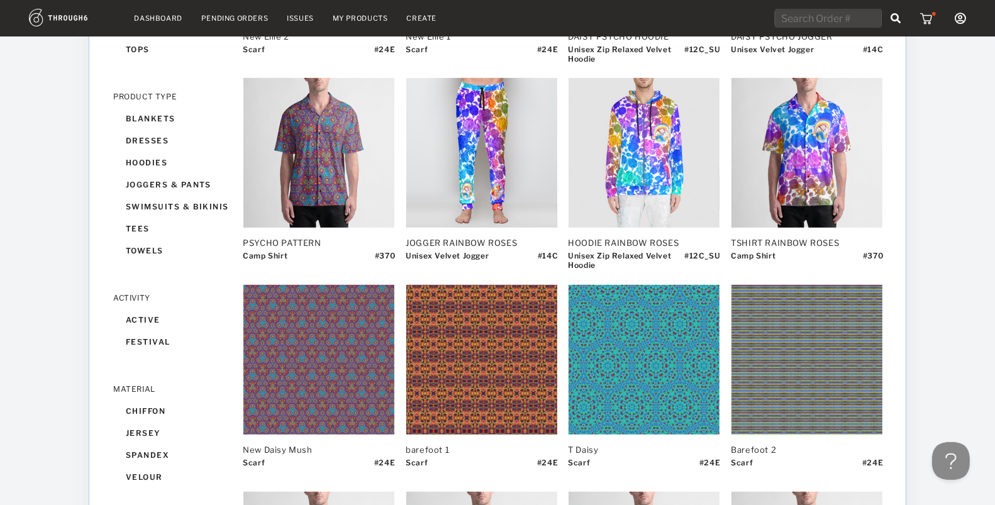
scroll to position [510, 0]
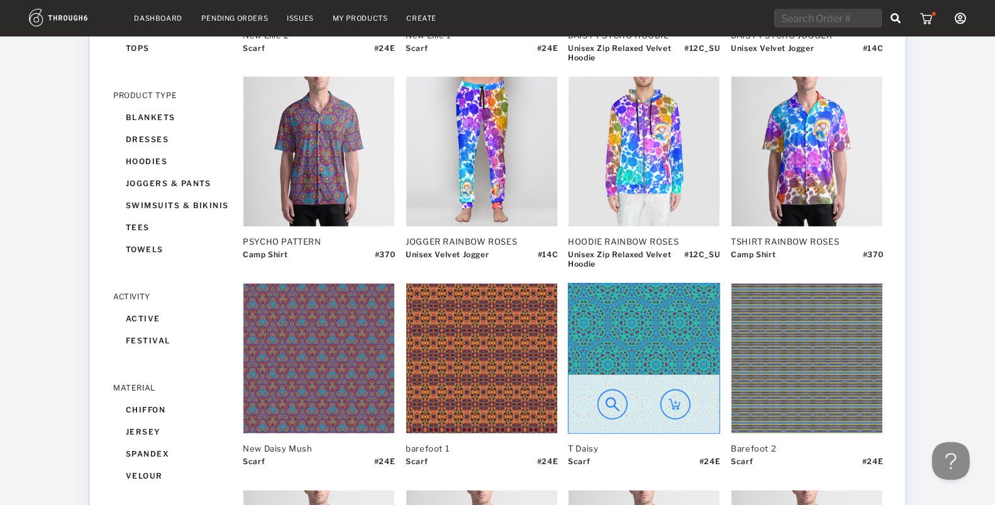
click at [636, 347] on img at bounding box center [643, 359] width 151 height 150
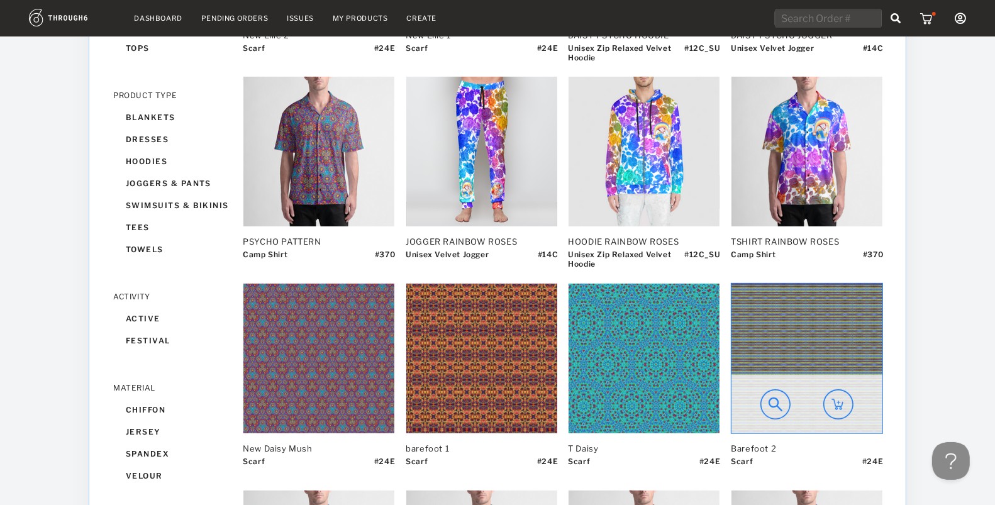
click at [818, 339] on img at bounding box center [806, 359] width 151 height 150
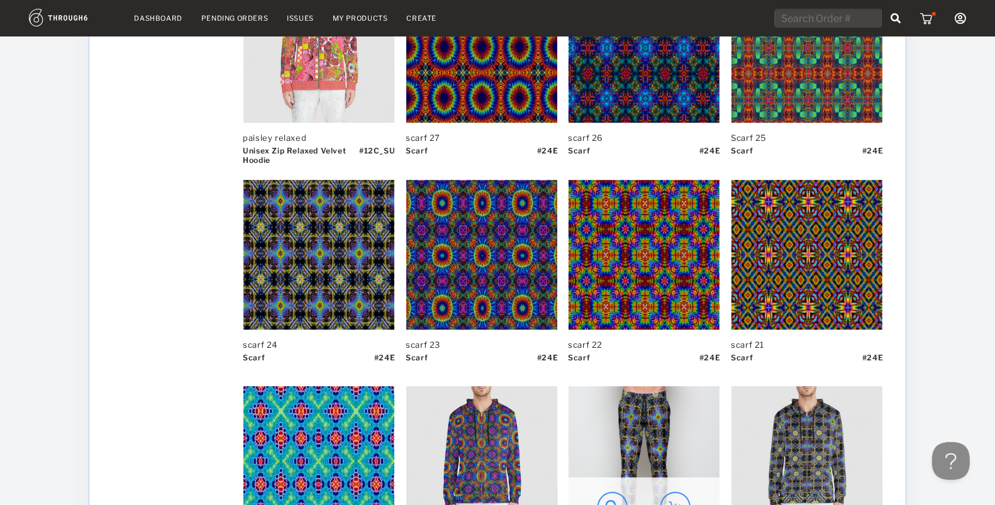
scroll to position [3297, 0]
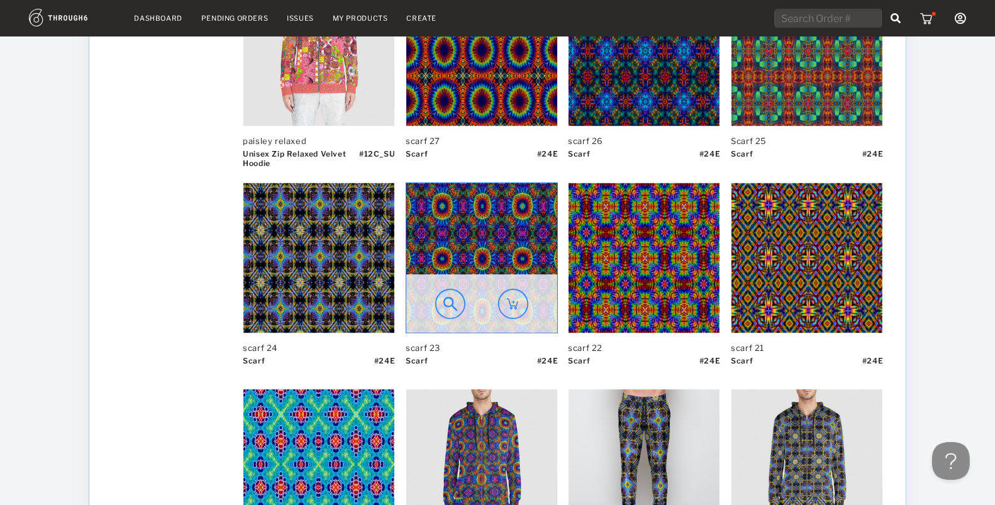
click at [497, 229] on img at bounding box center [481, 258] width 151 height 150
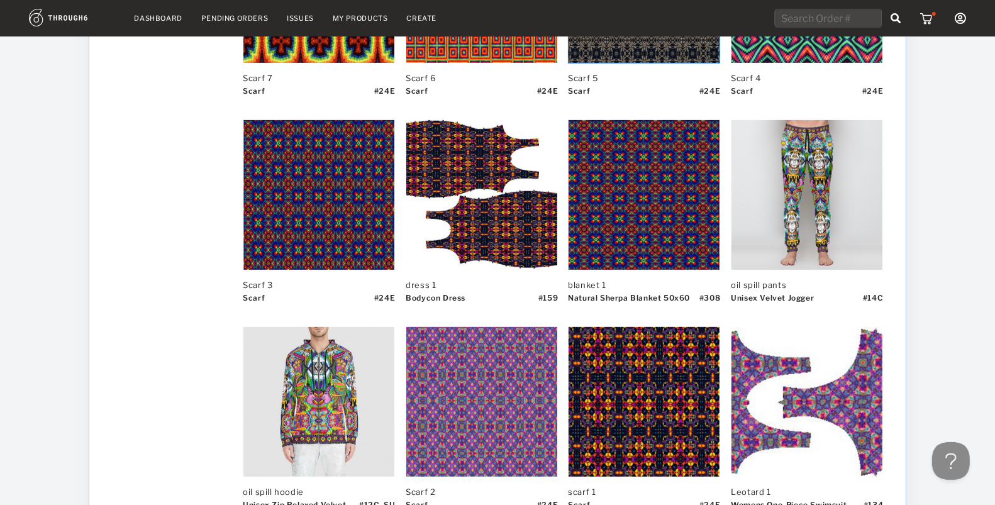
scroll to position [5028, 0]
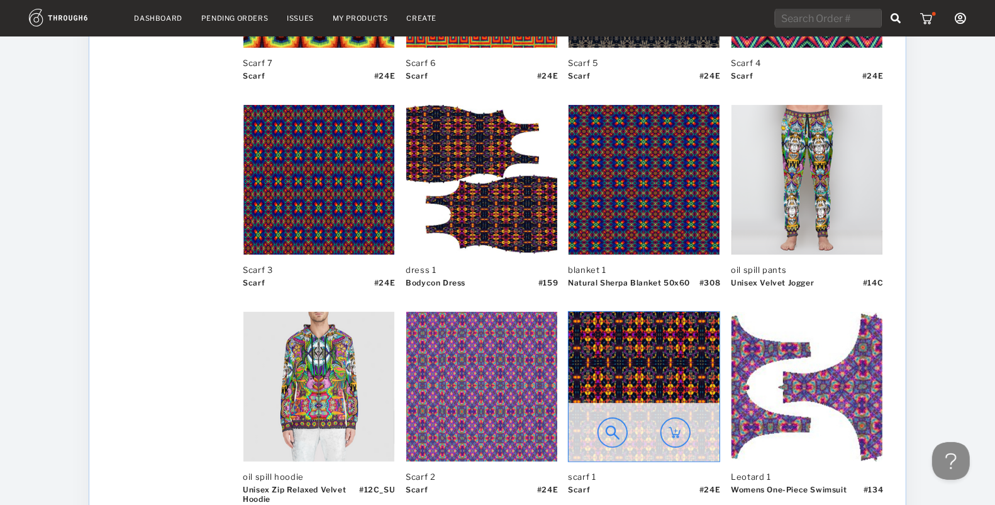
click at [633, 366] on img at bounding box center [643, 387] width 151 height 150
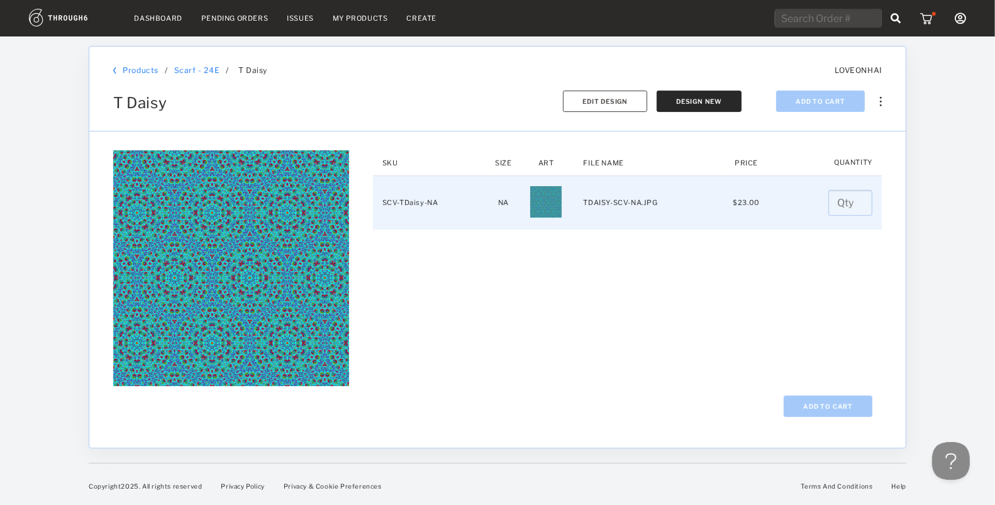
click at [841, 200] on input "number" at bounding box center [850, 203] width 44 height 26
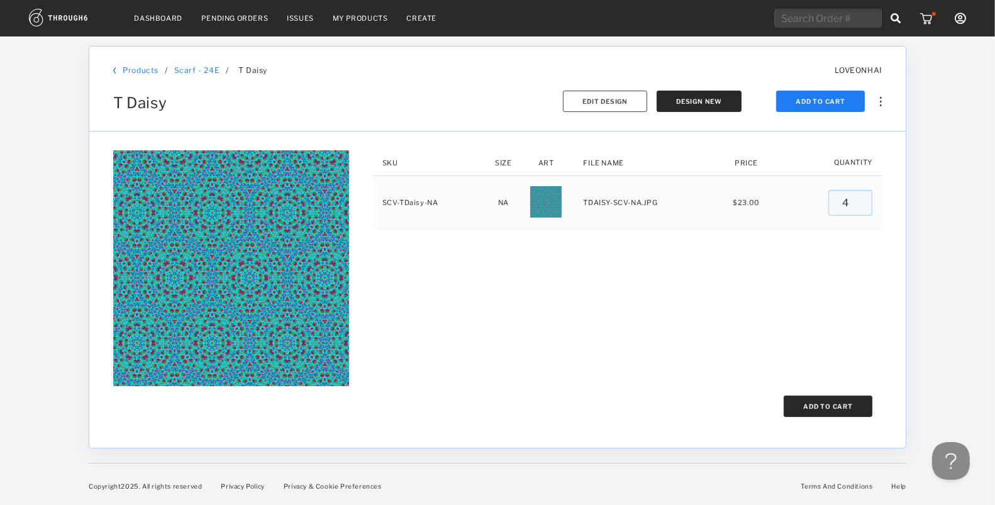
click at [825, 396] on button "Add To Cart" at bounding box center [827, 405] width 89 height 21
type input "0"
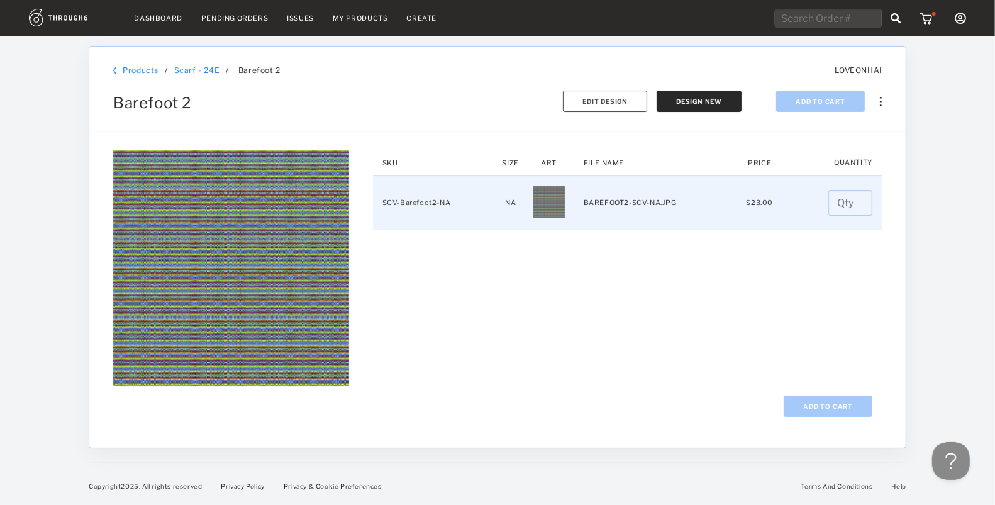
click at [835, 198] on input "number" at bounding box center [850, 203] width 44 height 26
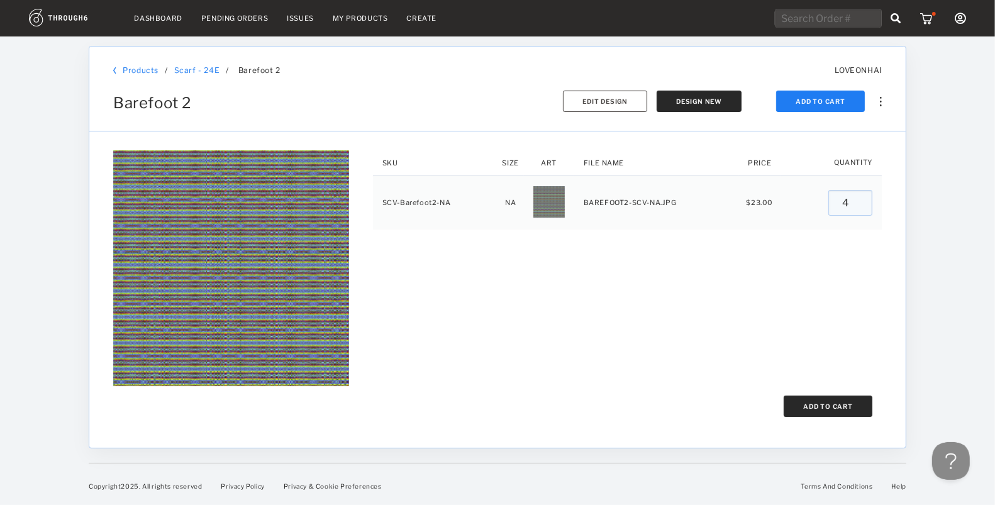
click at [824, 402] on button "Add To Cart" at bounding box center [827, 405] width 89 height 21
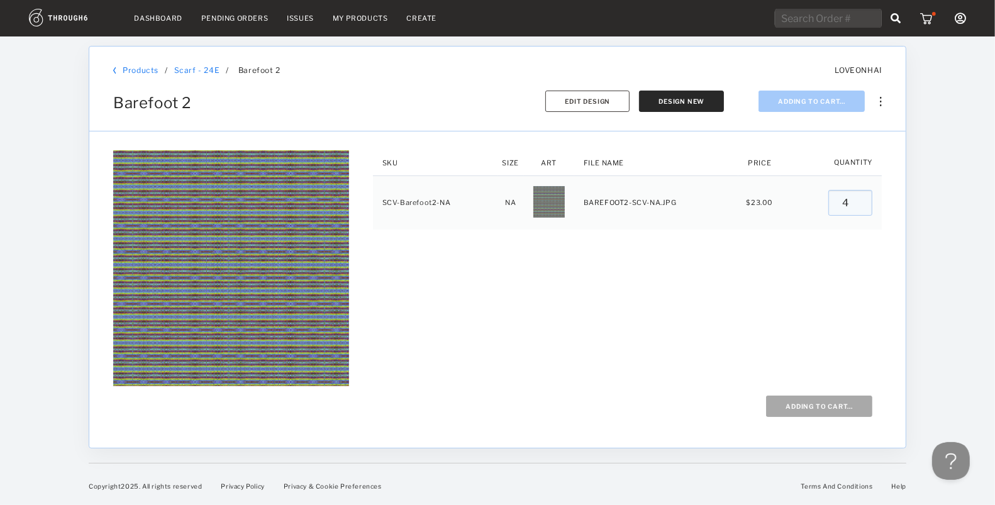
type input "0"
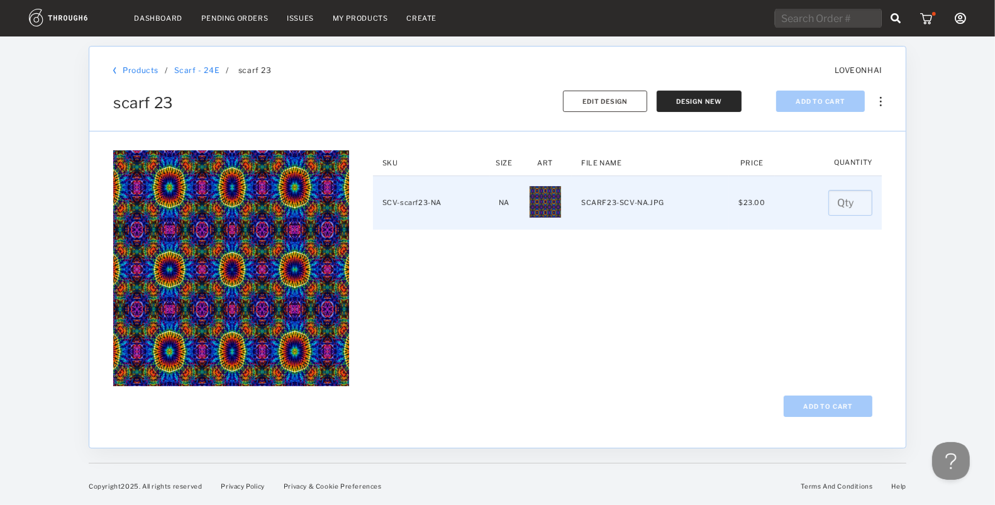
click at [837, 202] on input "number" at bounding box center [850, 203] width 44 height 26
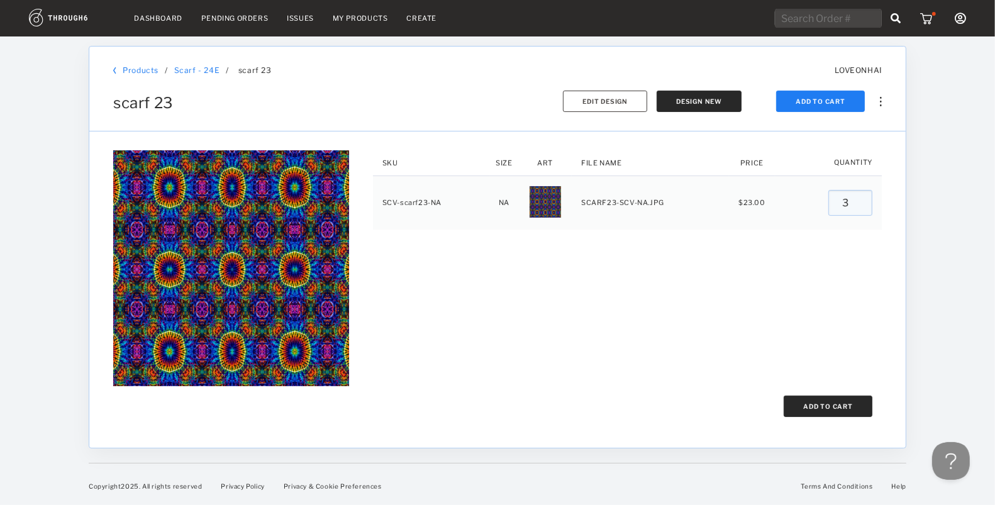
click at [830, 405] on button "Add To Cart" at bounding box center [827, 405] width 89 height 21
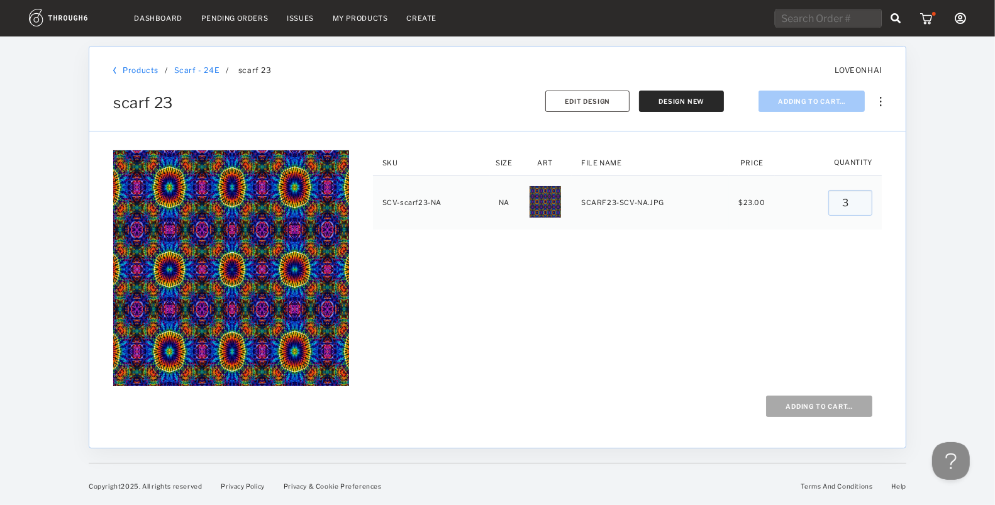
type input "0"
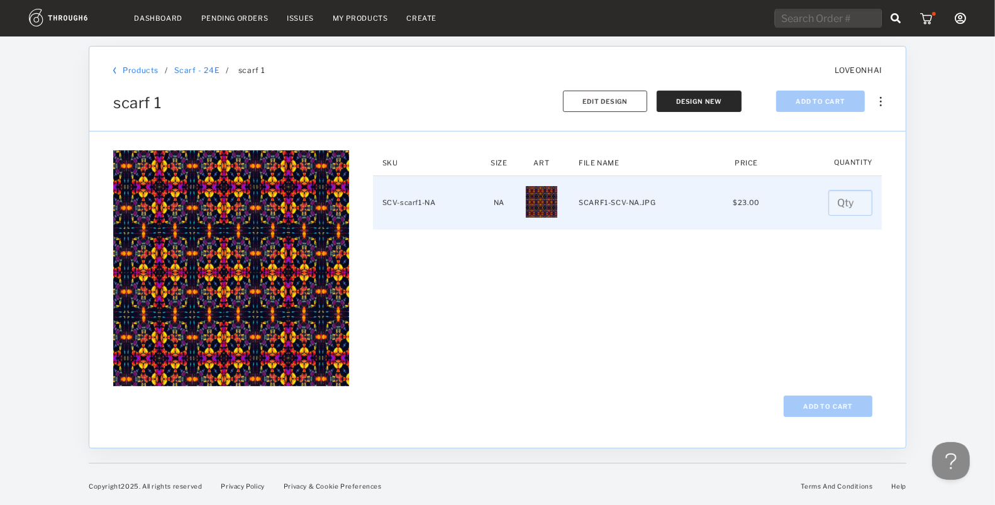
click at [833, 208] on input "number" at bounding box center [850, 203] width 44 height 26
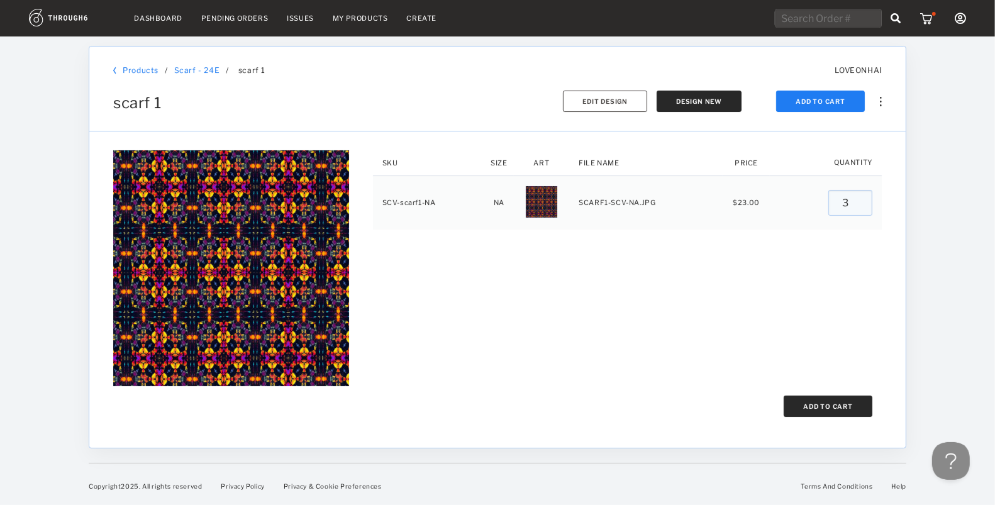
click at [826, 408] on button "Add To Cart" at bounding box center [827, 405] width 89 height 21
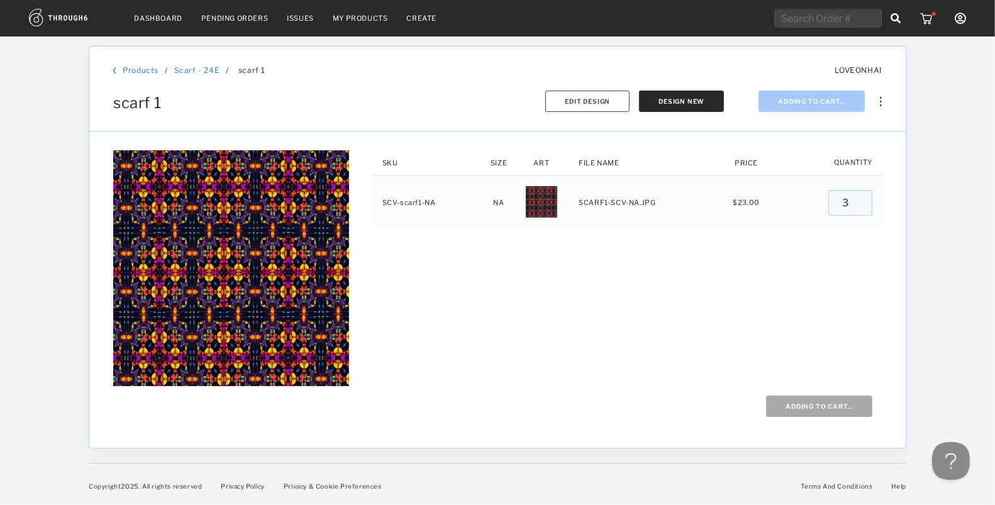
type input "0"
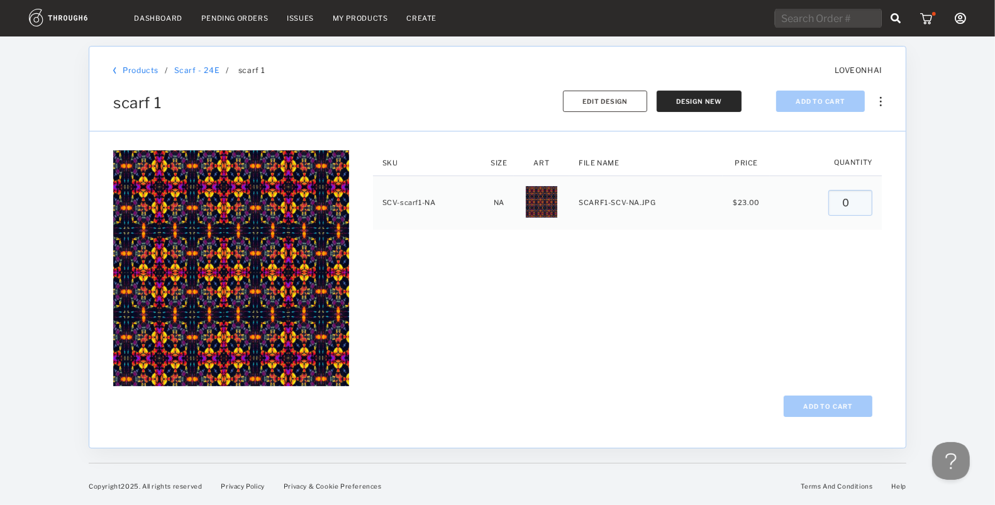
click at [929, 20] on img at bounding box center [928, 18] width 16 height 13
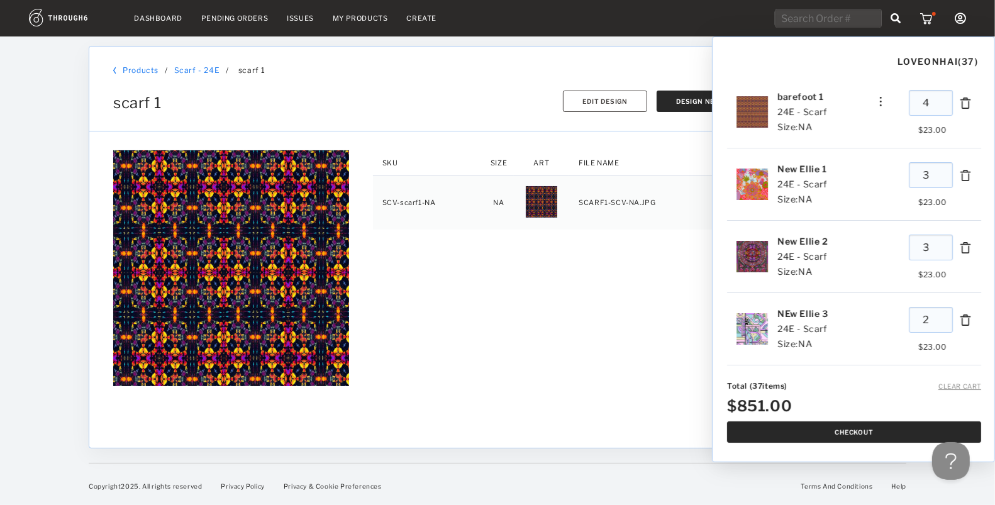
click at [810, 426] on button "Checkout" at bounding box center [854, 431] width 254 height 21
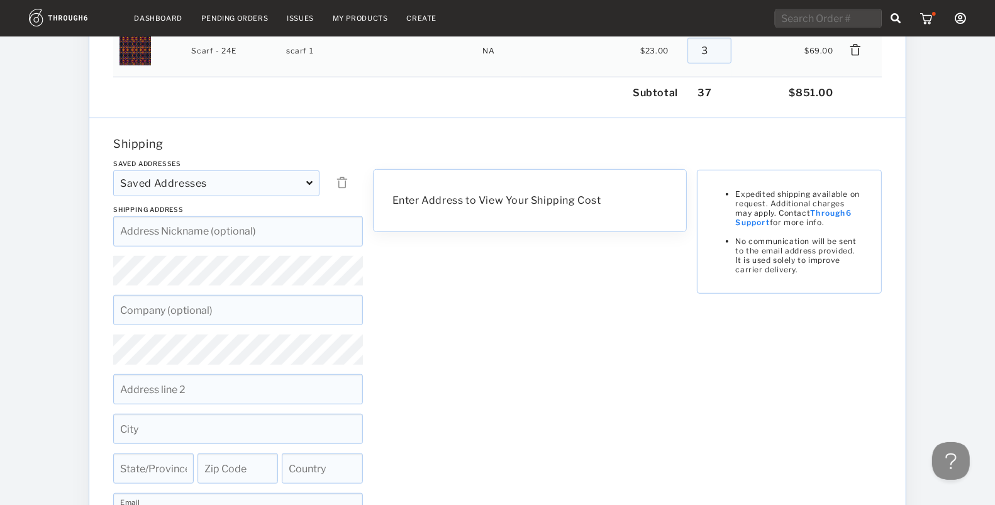
scroll to position [661, 0]
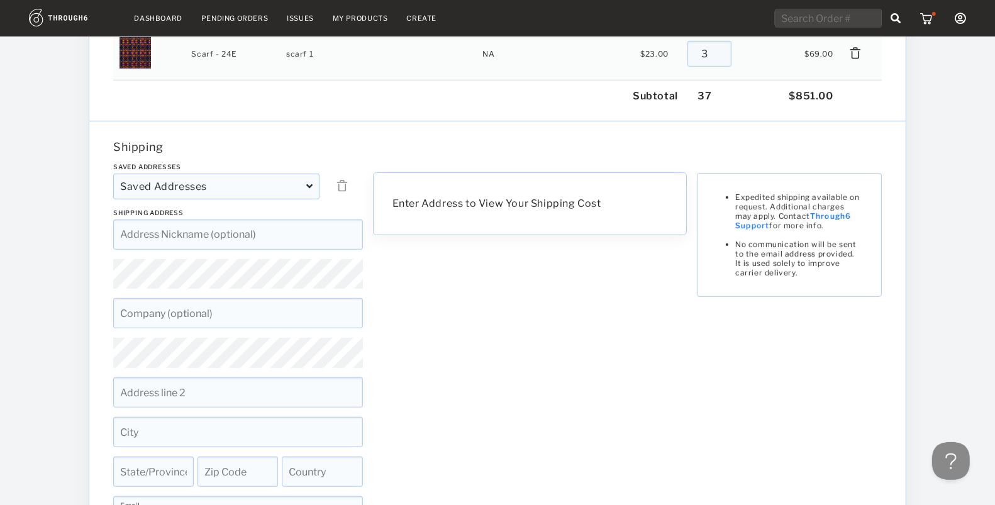
click at [225, 187] on div "Saved Addresses" at bounding box center [216, 187] width 206 height 26
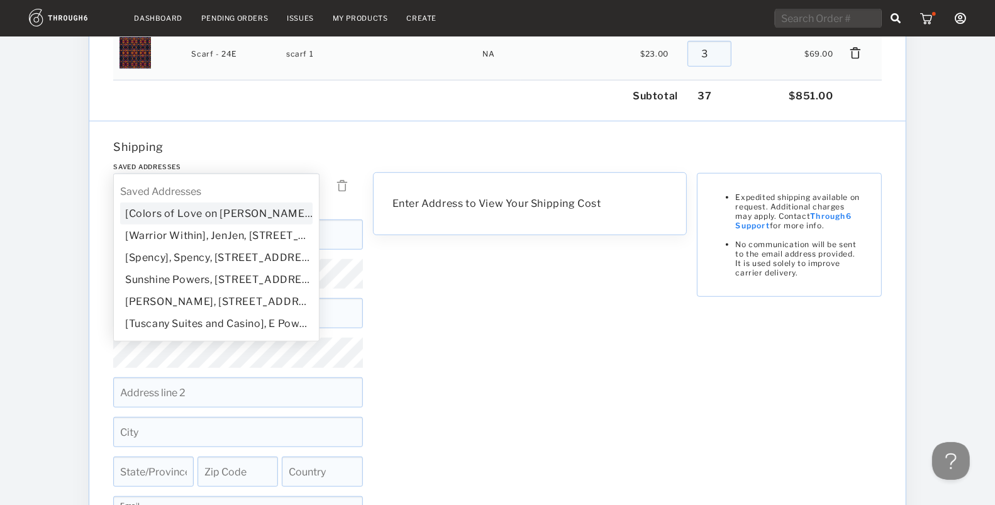
type input "Colors of Love on Haight"
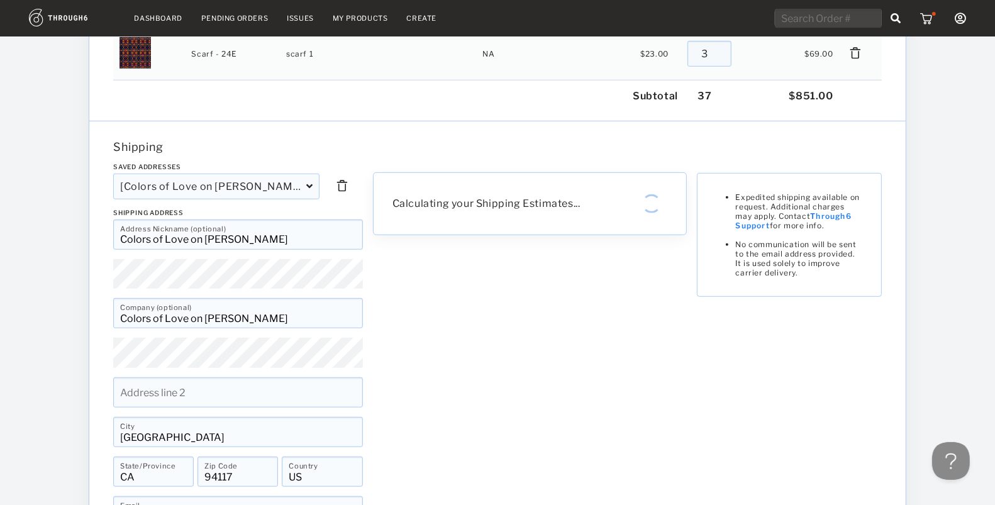
click at [212, 210] on div "Saved Addresses [Colors of Love on Haight], Sunshine Powers, 854 Stanyan St San…" at bounding box center [238, 380] width 260 height 434
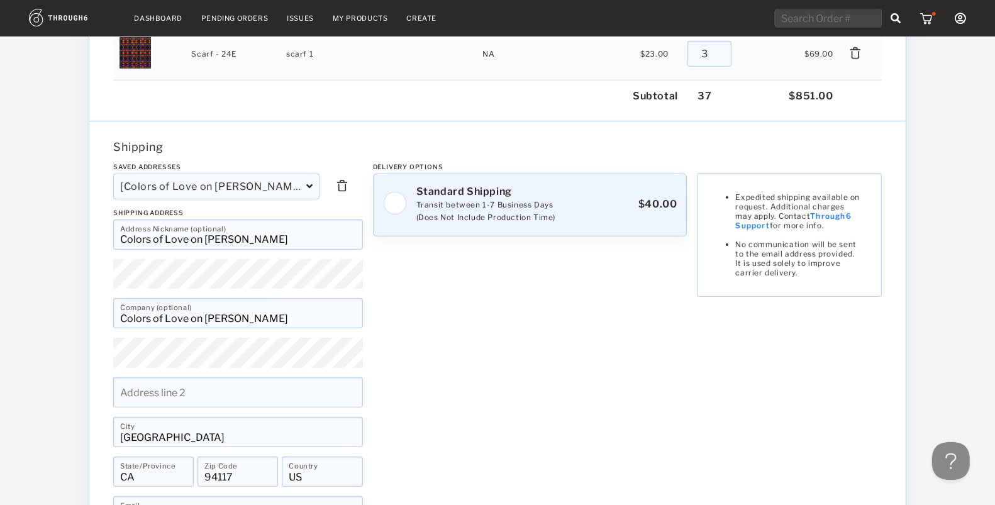
click at [390, 202] on img at bounding box center [395, 203] width 24 height 24
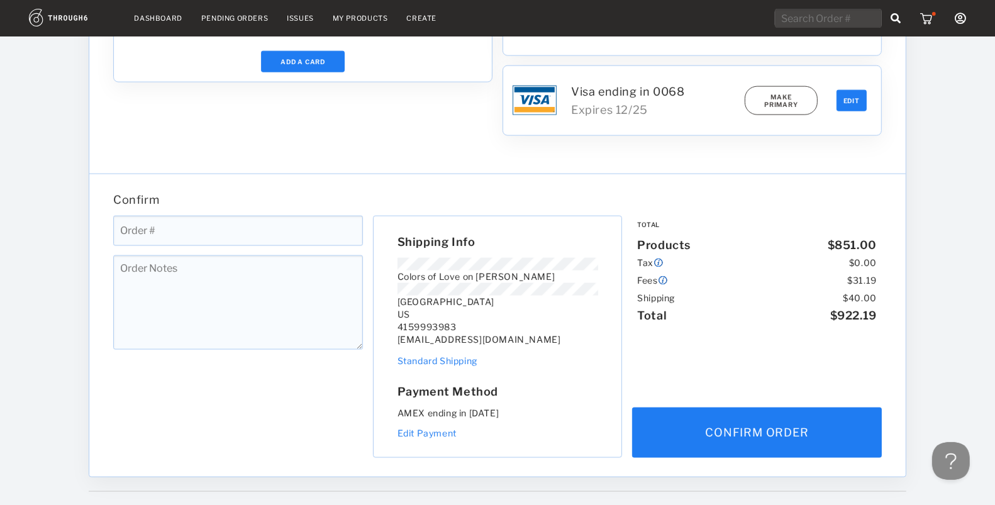
scroll to position [1416, 0]
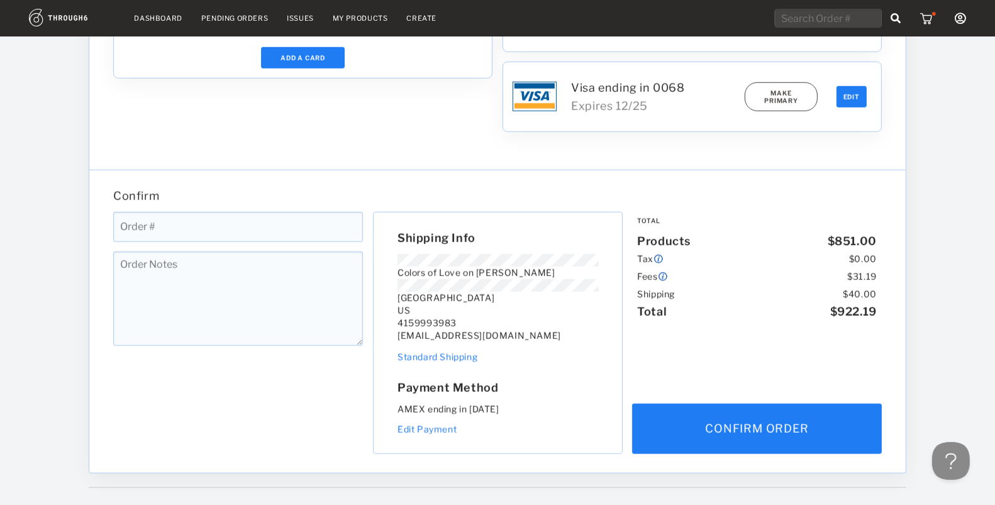
click at [240, 276] on textarea at bounding box center [238, 298] width 250 height 94
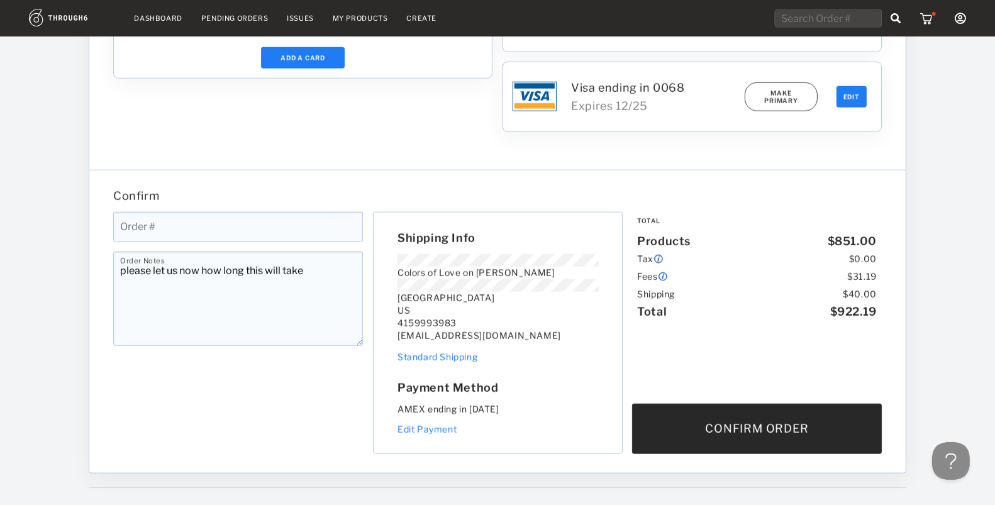
type textarea "please let us now how long this will take"
click at [685, 436] on button "Confirm Order" at bounding box center [757, 429] width 250 height 50
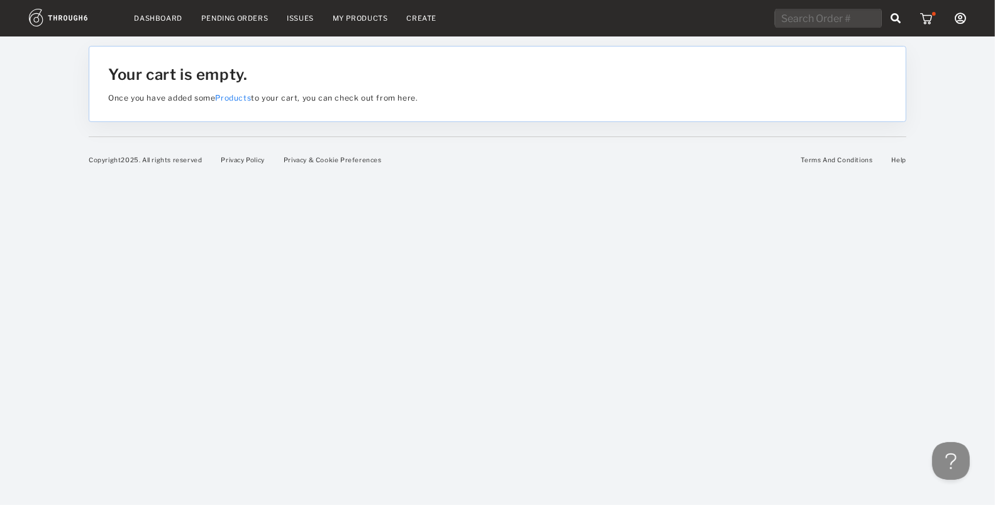
scroll to position [0, 0]
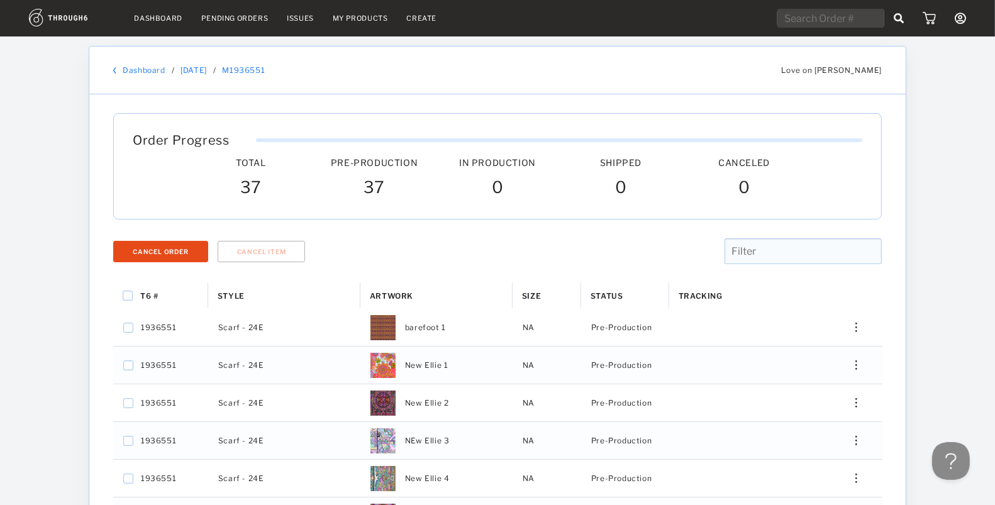
click at [160, 21] on link "Dashboard" at bounding box center [159, 18] width 48 height 9
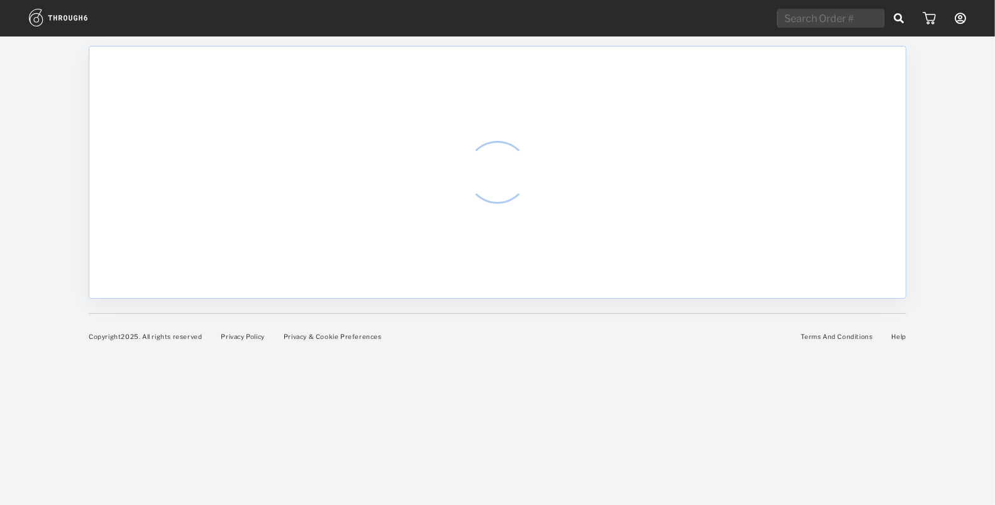
select select "8"
select select "2025"
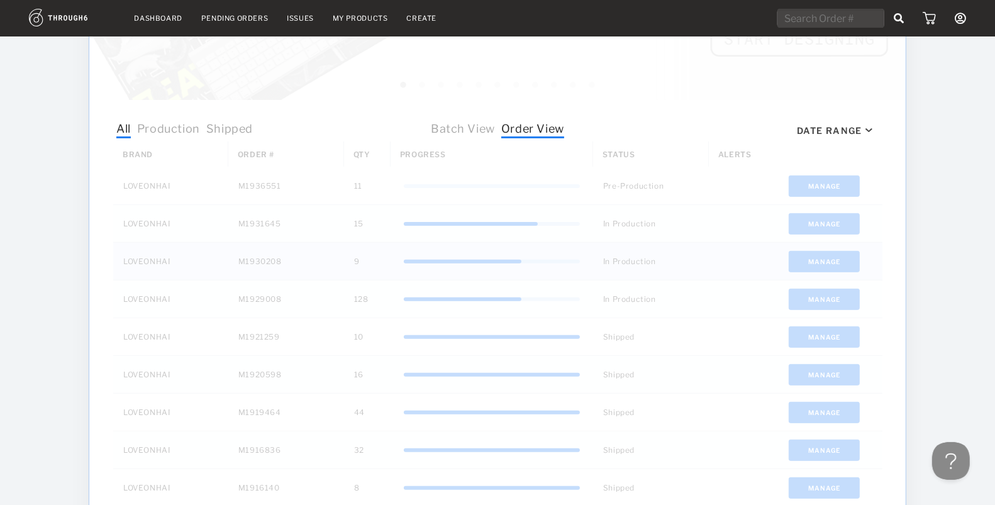
scroll to position [333, 0]
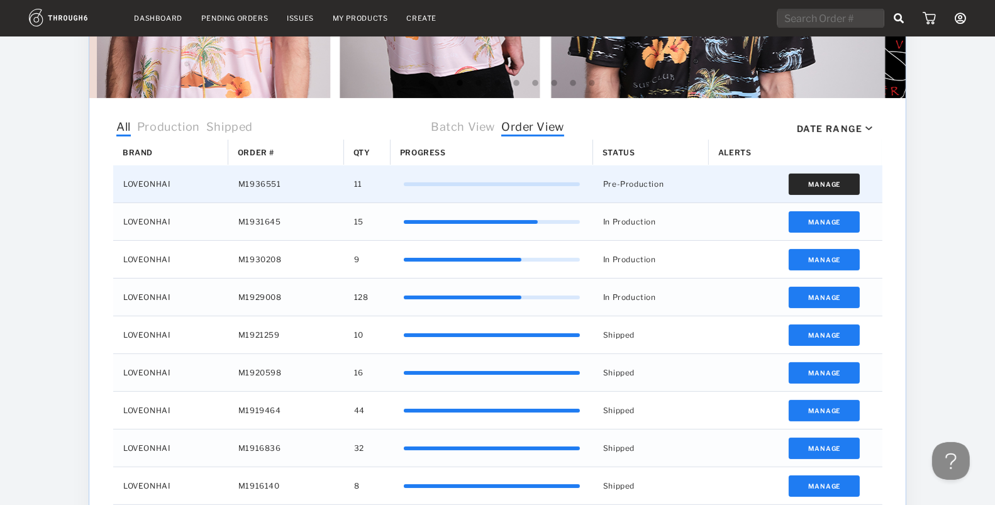
click at [813, 183] on button "Manage" at bounding box center [823, 184] width 71 height 21
